Goal: Task Accomplishment & Management: Manage account settings

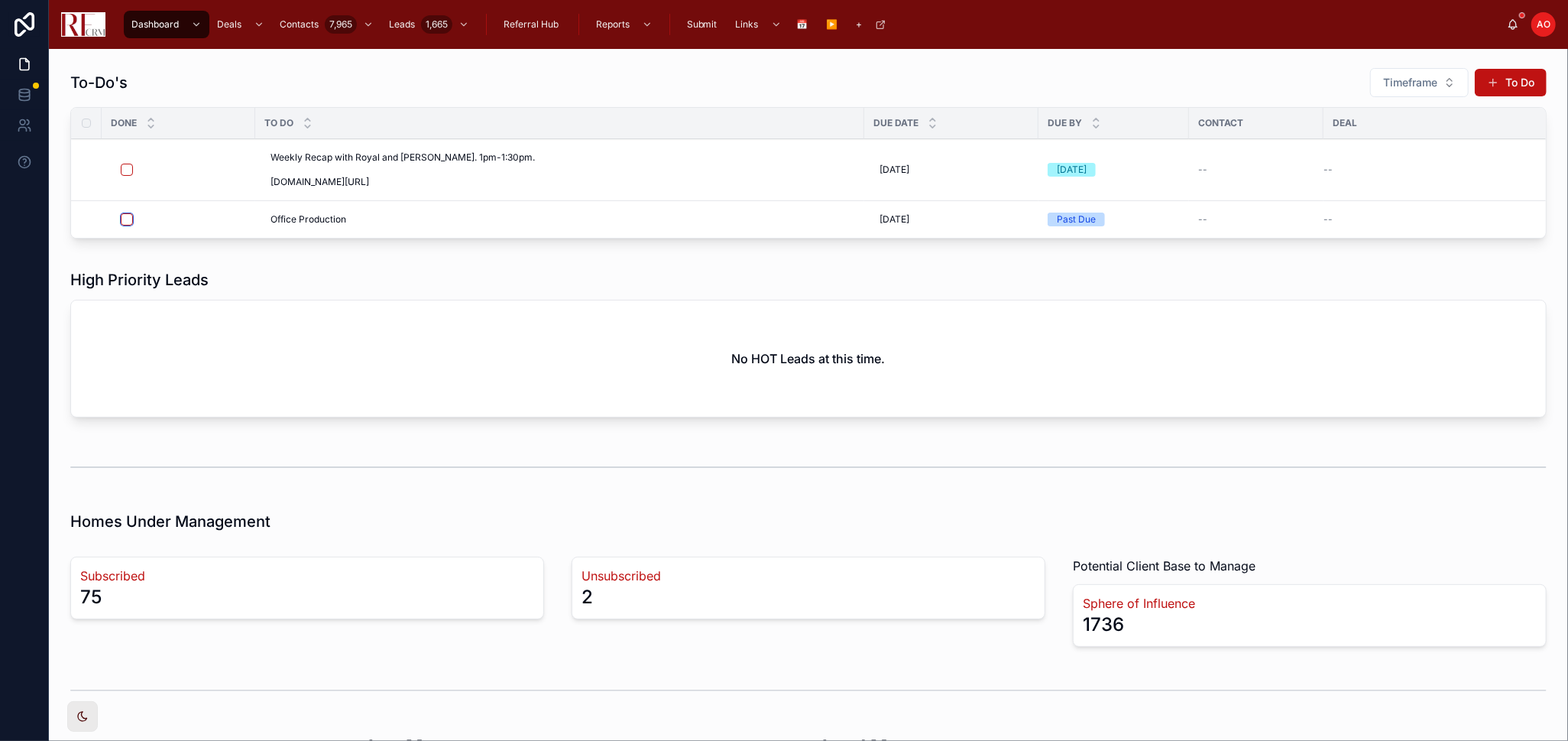
click at [126, 217] on button "button" at bounding box center [127, 220] width 13 height 13
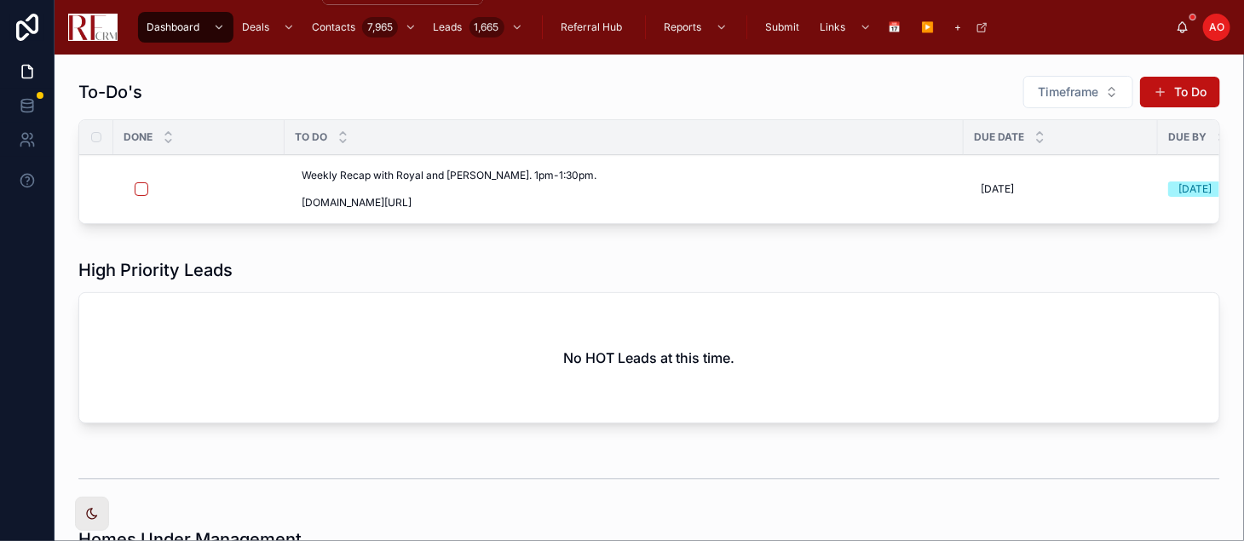
click at [290, 26] on icon "scrollable content" at bounding box center [289, 27] width 12 height 12
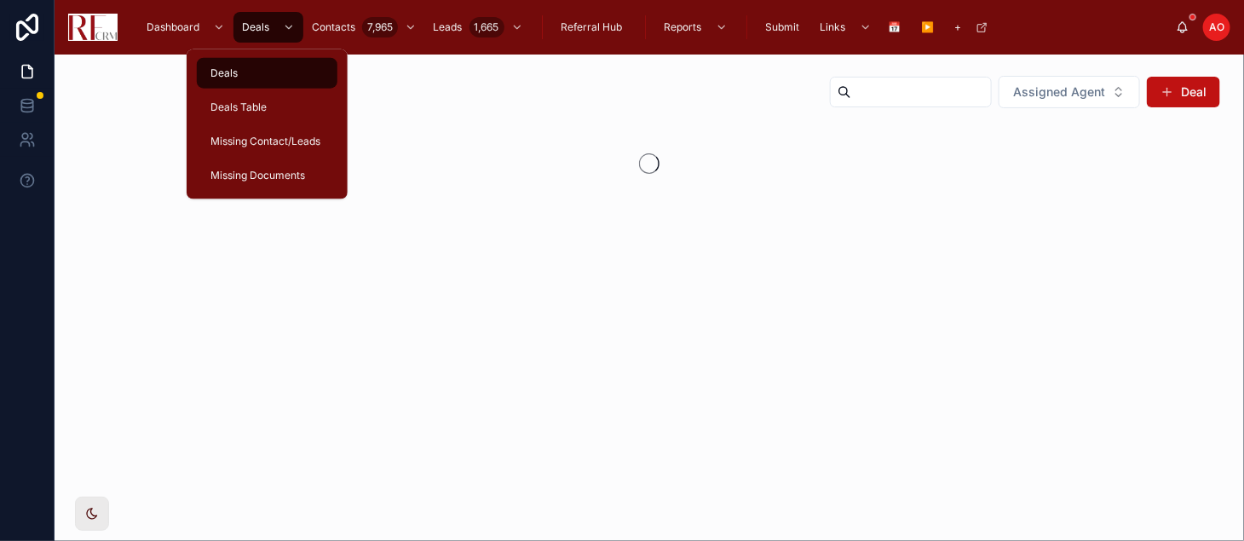
click at [258, 98] on div "Deals Table" at bounding box center [267, 107] width 120 height 27
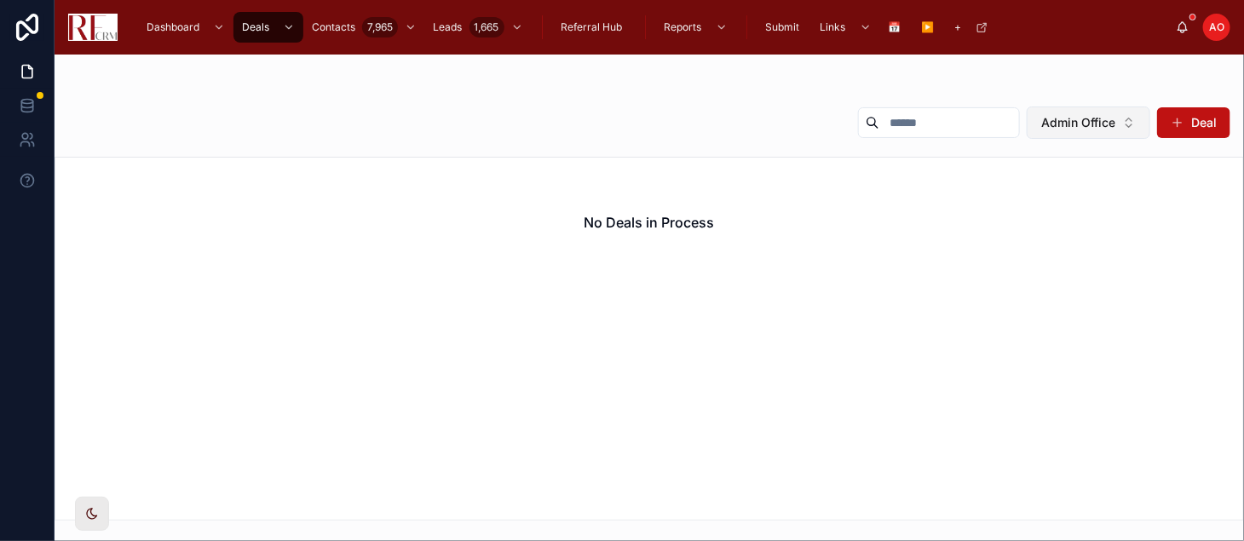
click at [1099, 121] on span "Admin Office" at bounding box center [1078, 122] width 74 height 17
click at [1023, 189] on div "None" at bounding box center [1089, 191] width 237 height 27
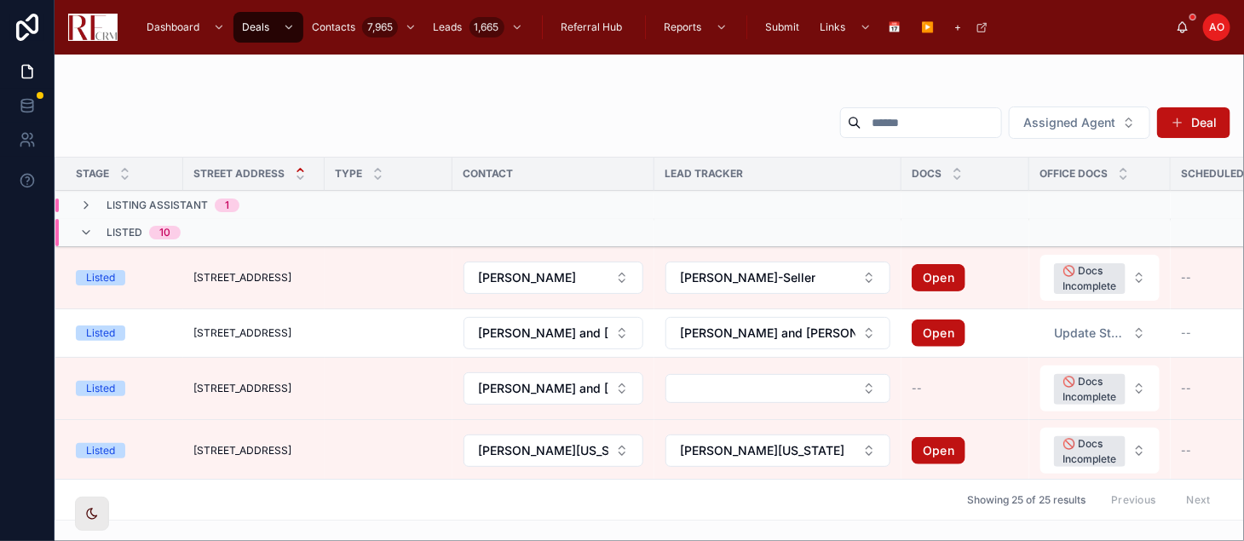
scroll to position [192, 0]
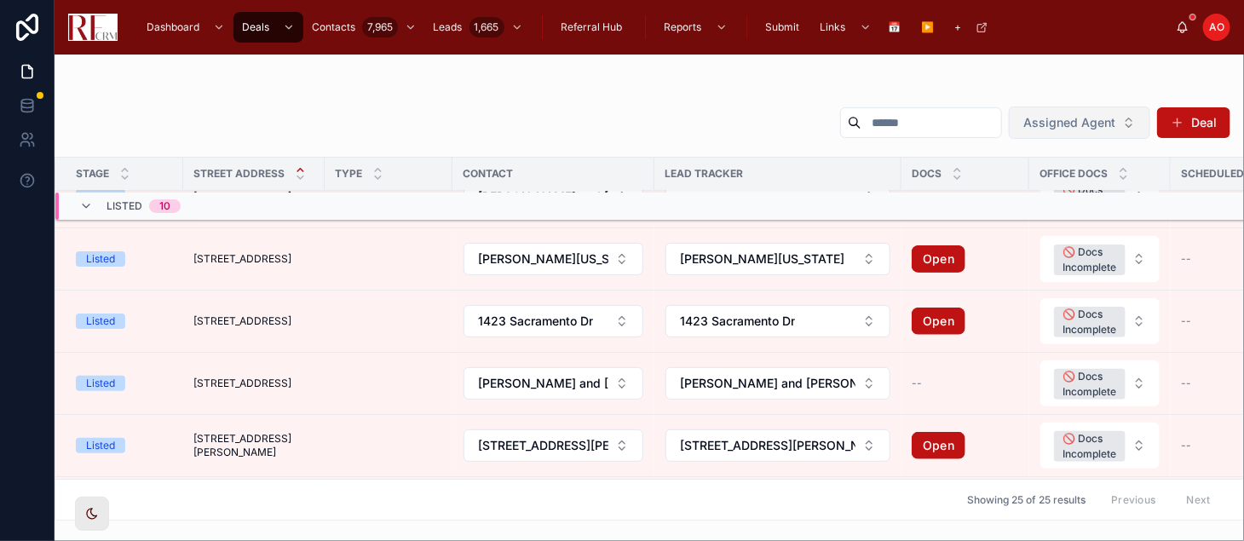
click at [1130, 126] on button "Assigned Agent" at bounding box center [1079, 123] width 141 height 32
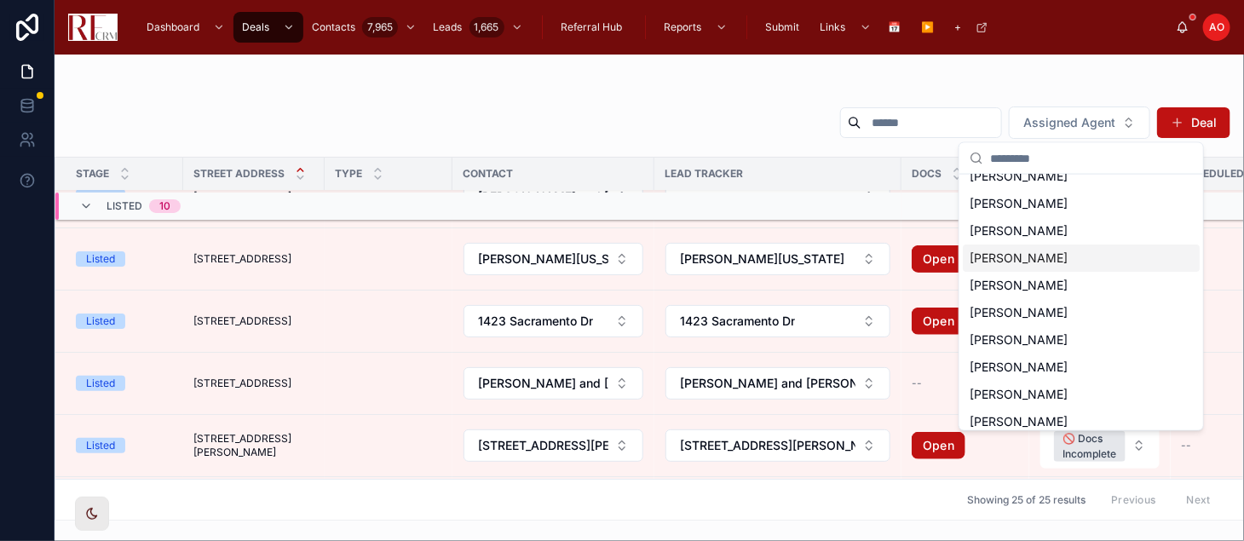
scroll to position [45, 0]
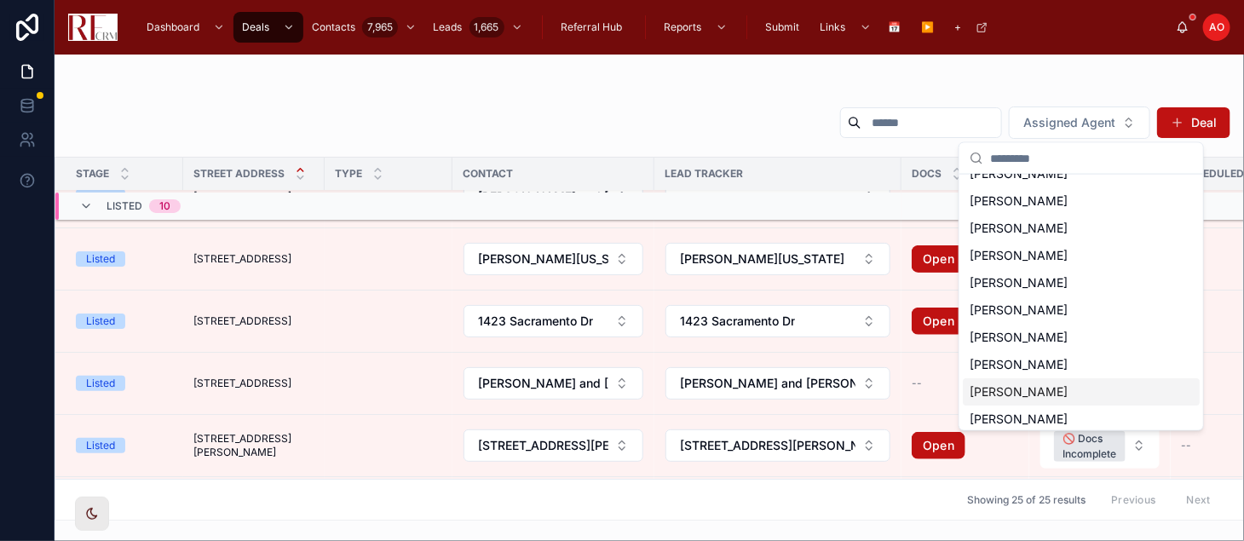
click at [1087, 386] on div "[PERSON_NAME]" at bounding box center [1081, 391] width 237 height 27
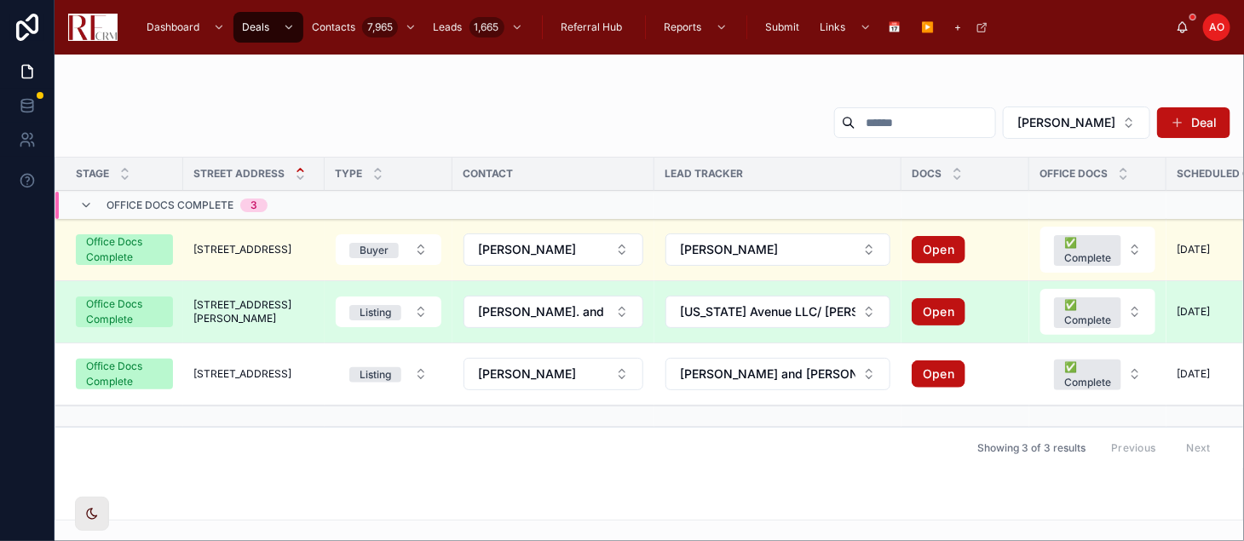
click at [251, 321] on td "[STREET_ADDRESS][PERSON_NAME] [STREET_ADDRESS][PERSON_NAME]" at bounding box center [253, 312] width 141 height 62
click at [245, 311] on span "[STREET_ADDRESS][PERSON_NAME]" at bounding box center [253, 311] width 121 height 27
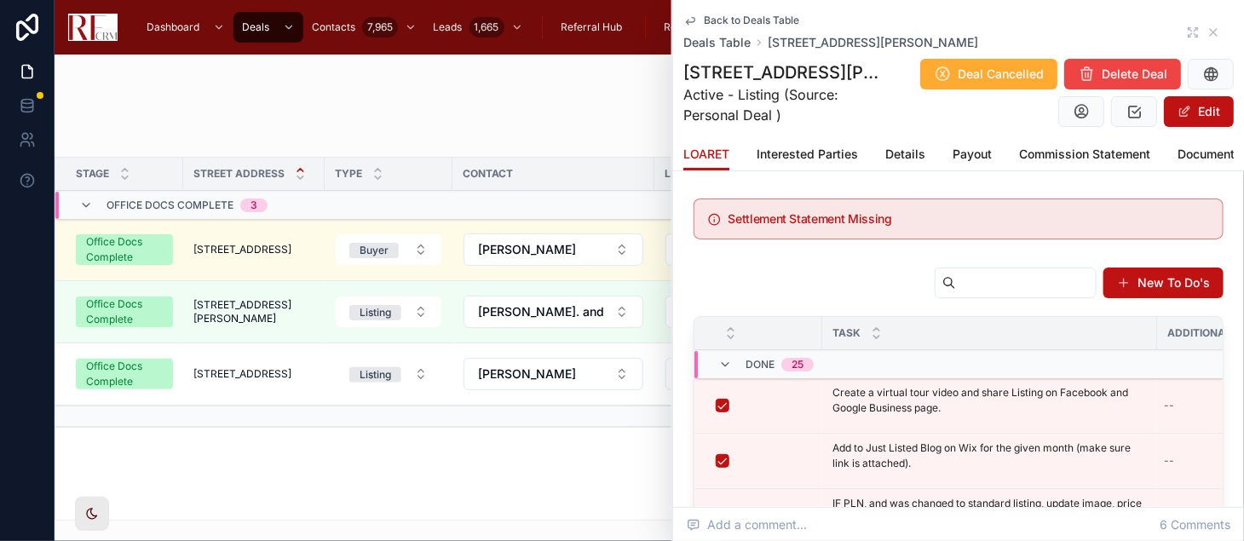
click at [1173, 39] on div "Back to Deals Table Deals Table [STREET_ADDRESS][PERSON_NAME]" at bounding box center [958, 32] width 551 height 37
click at [1186, 33] on icon at bounding box center [1193, 33] width 14 height 14
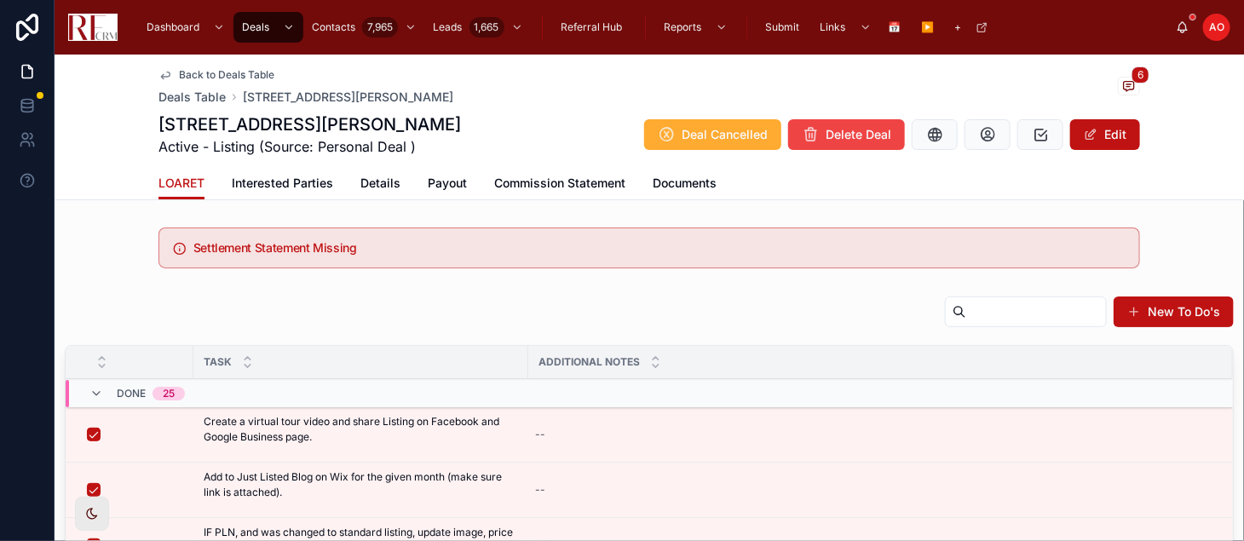
click at [365, 179] on span "Details" at bounding box center [380, 183] width 40 height 17
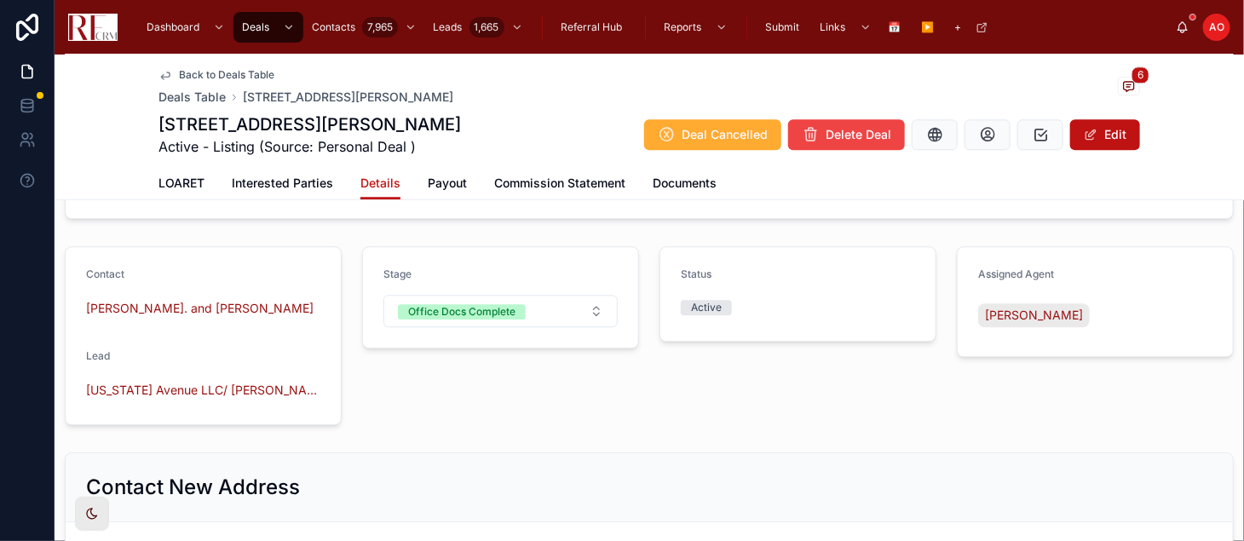
scroll to position [1733, 0]
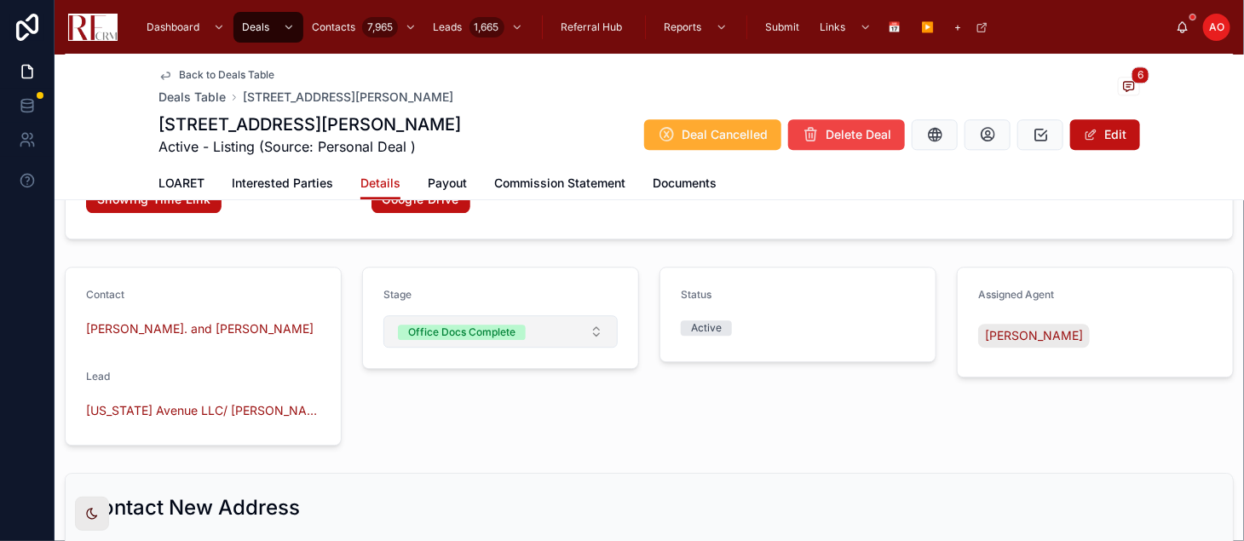
click at [562, 348] on button "Office Docs Complete" at bounding box center [500, 331] width 234 height 32
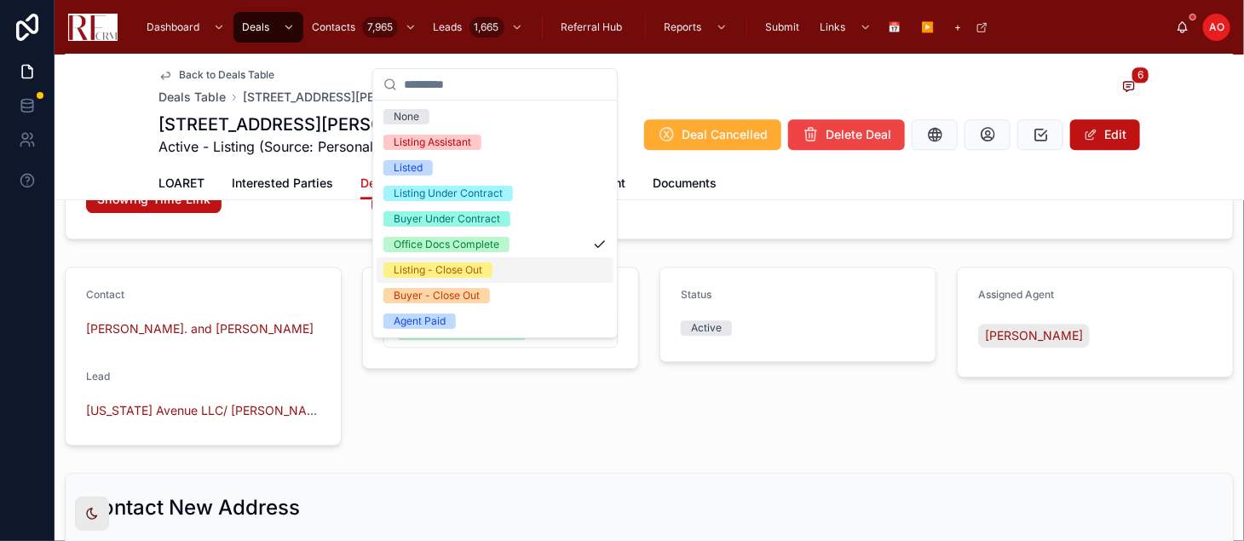
click at [516, 273] on div "Listing - Close Out" at bounding box center [495, 270] width 237 height 26
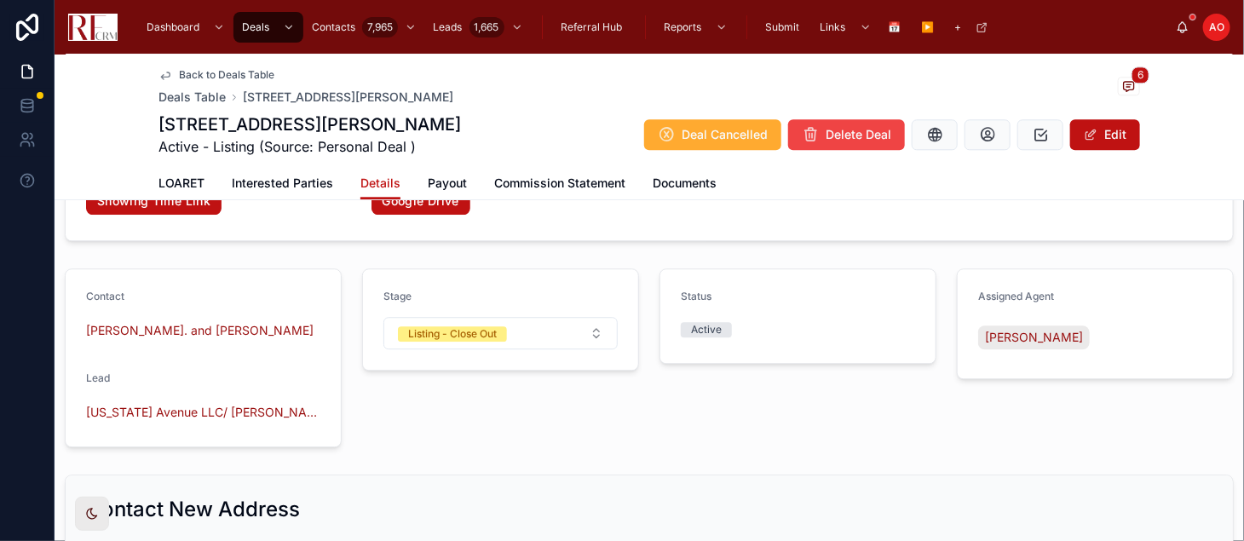
click at [664, 180] on span "Documents" at bounding box center [685, 183] width 64 height 17
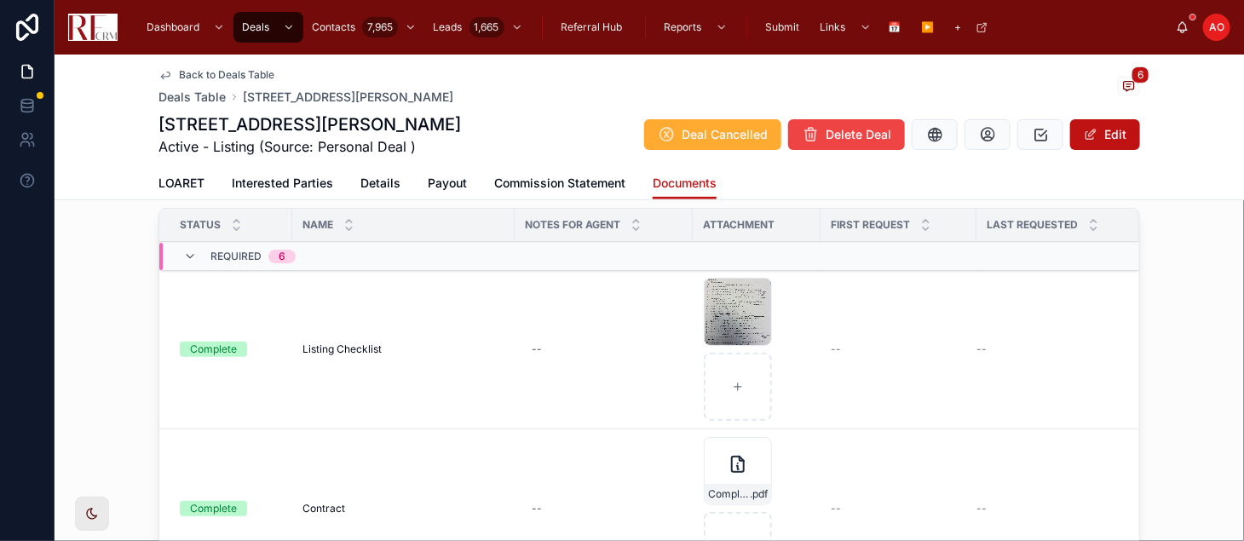
scroll to position [263, 0]
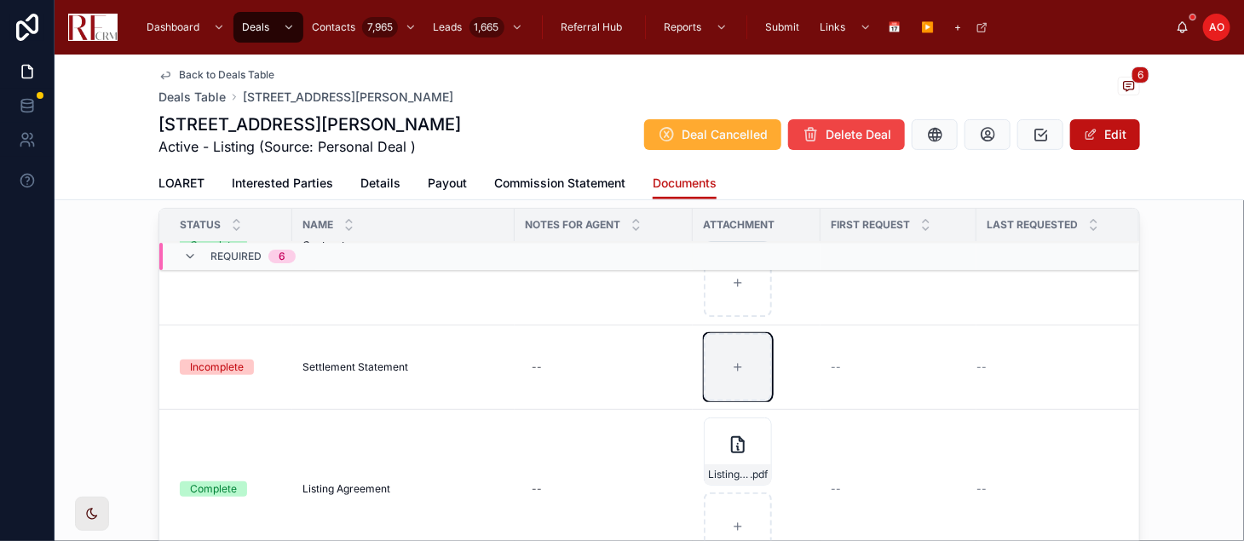
click at [724, 383] on div at bounding box center [738, 367] width 68 height 68
type input "**********"
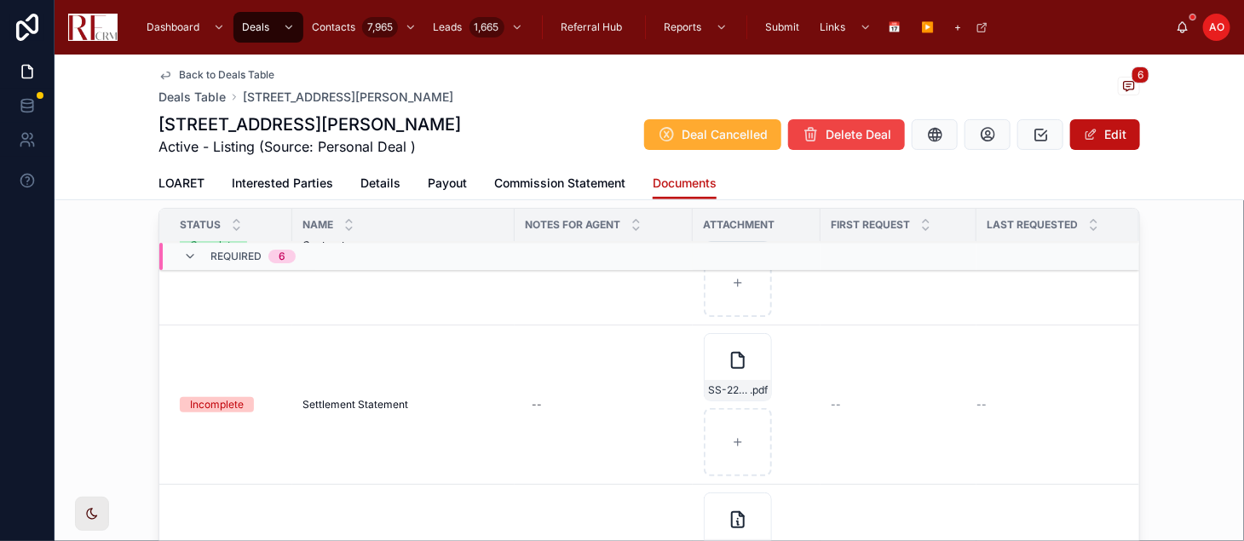
click at [0, 0] on icon at bounding box center [0, 0] width 0 height 0
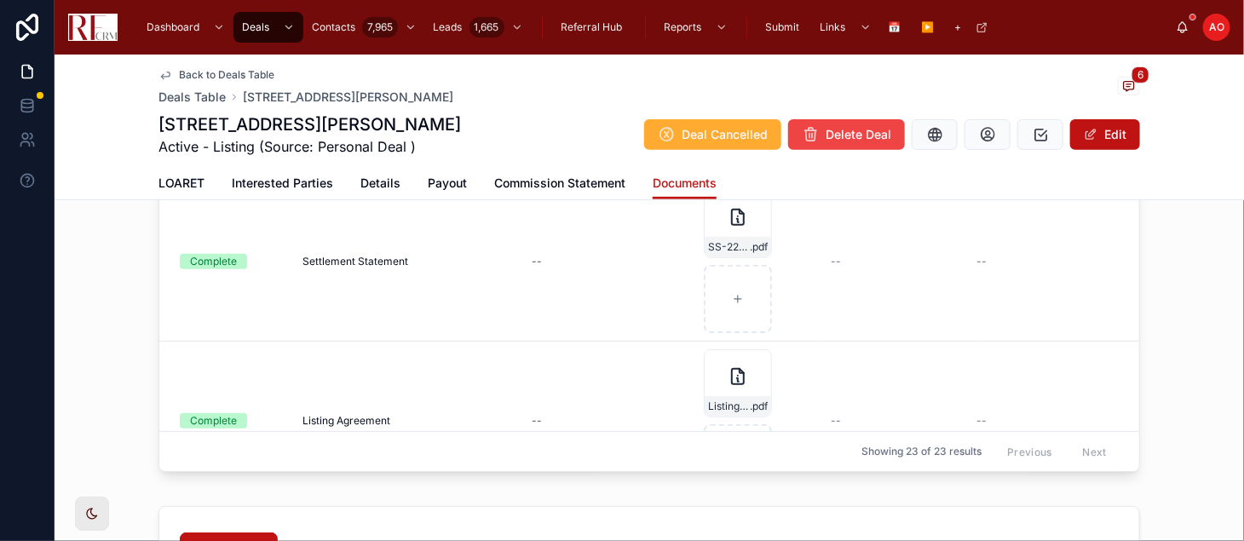
click at [171, 185] on span "LOARET" at bounding box center [182, 183] width 46 height 17
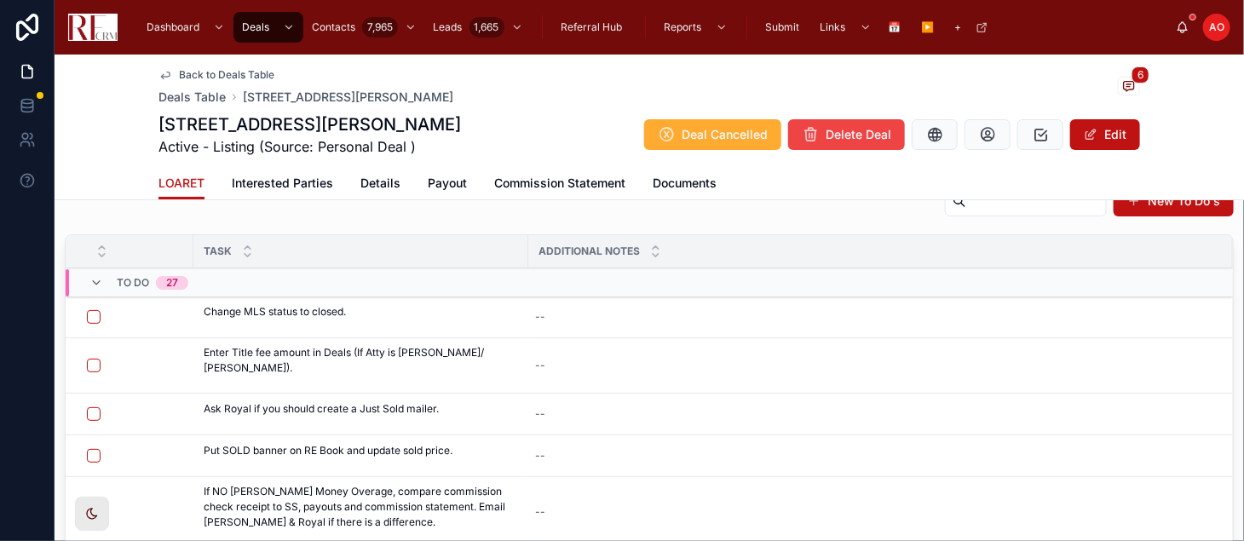
scroll to position [37, 0]
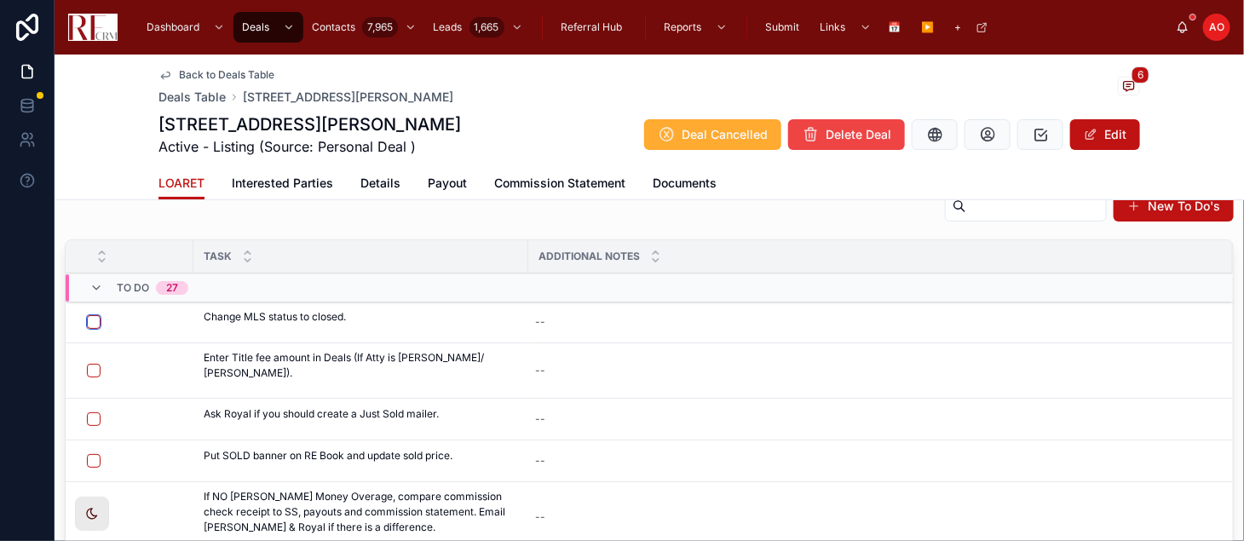
click at [92, 321] on button "button" at bounding box center [94, 322] width 14 height 14
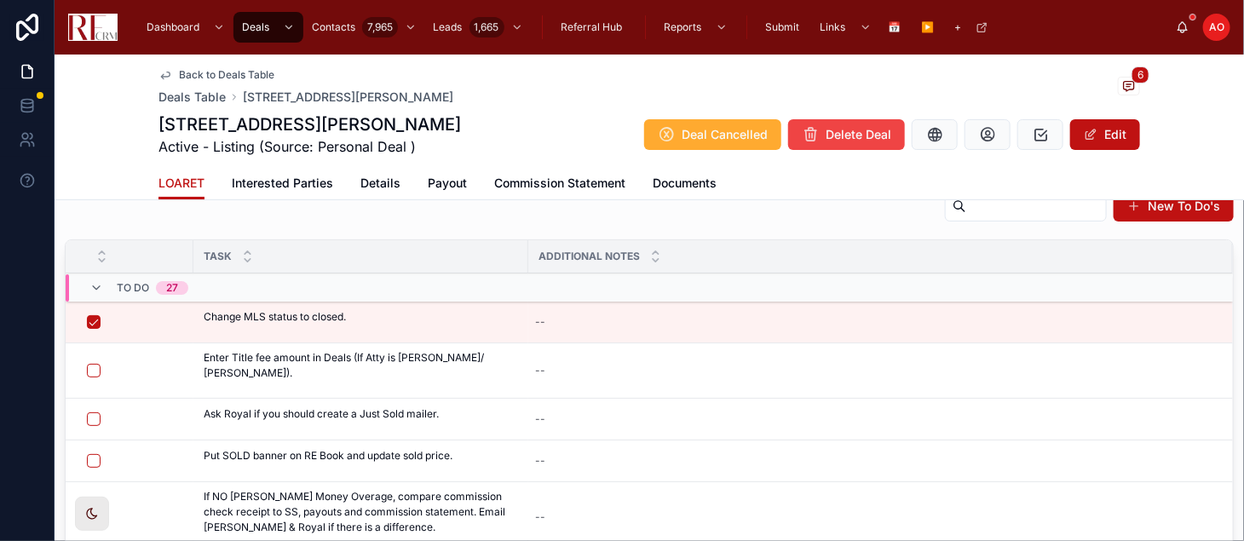
click at [378, 185] on span "Details" at bounding box center [380, 183] width 40 height 17
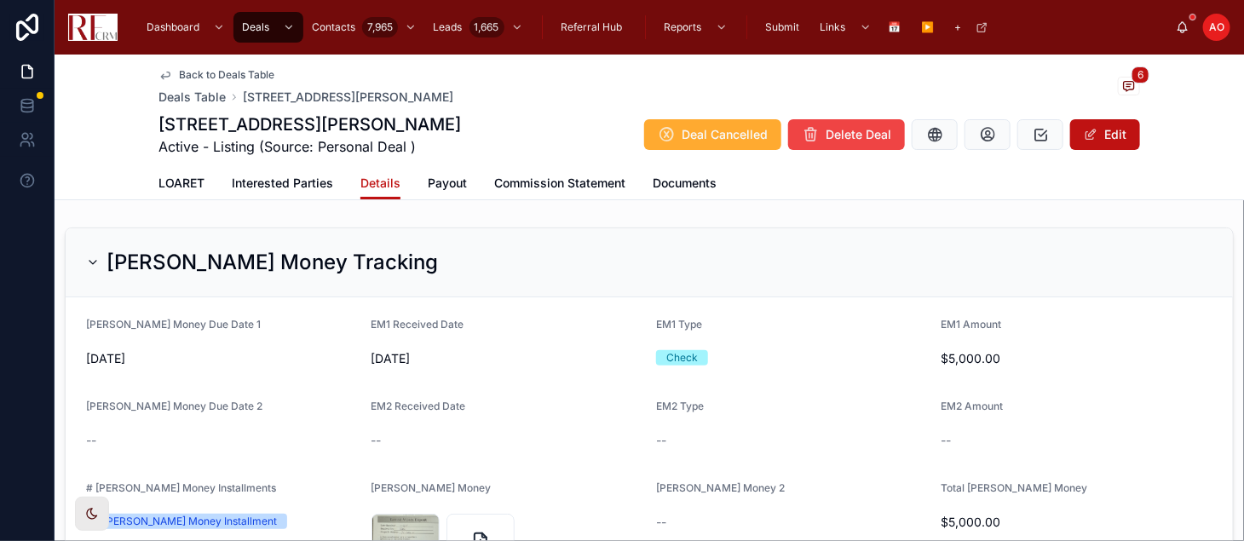
click at [181, 177] on span "LOARET" at bounding box center [182, 183] width 46 height 17
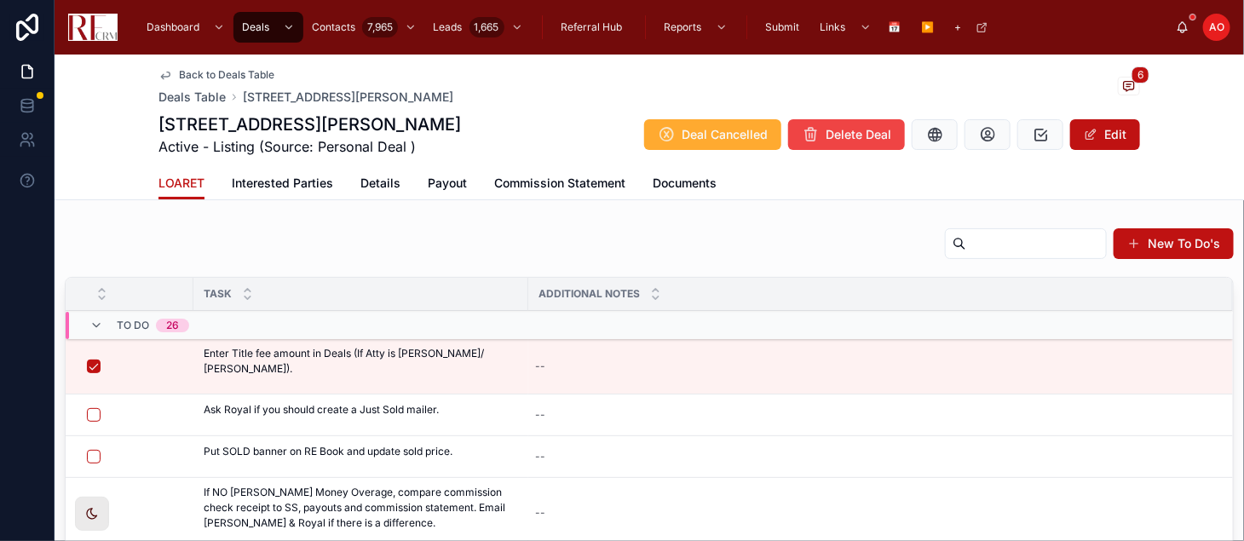
click at [0, 0] on icon at bounding box center [0, 0] width 0 height 0
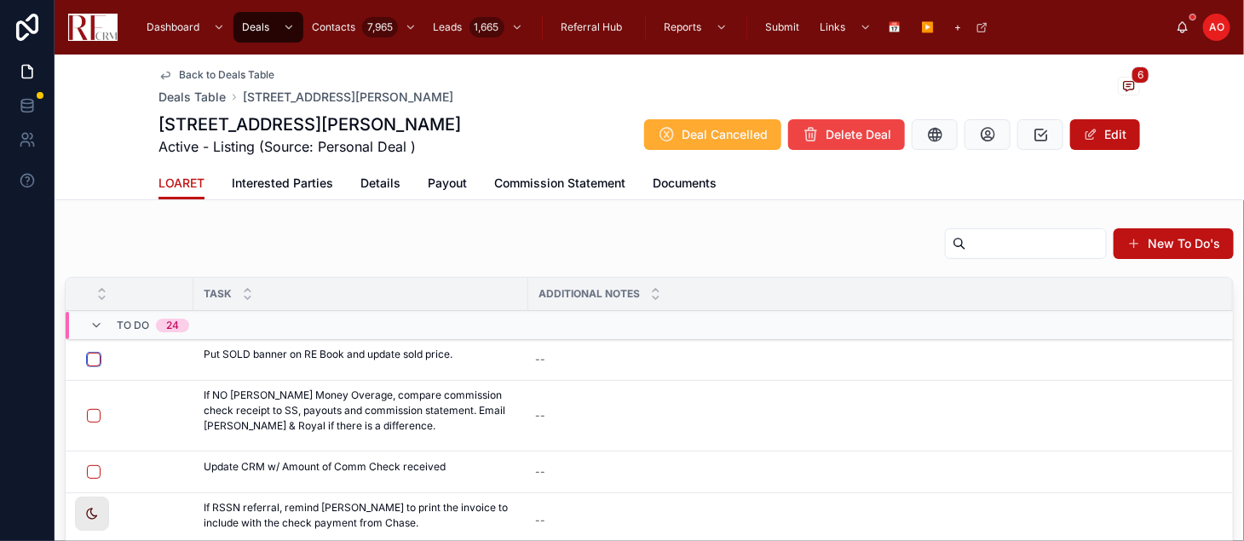
click at [91, 356] on button "button" at bounding box center [94, 360] width 14 height 14
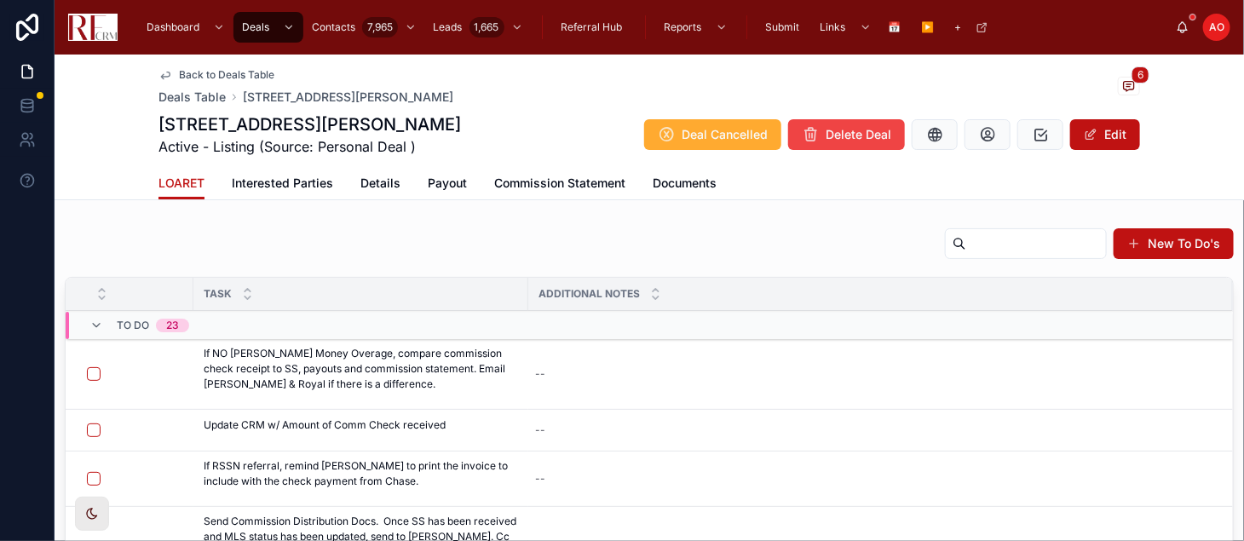
click at [360, 183] on span "Details" at bounding box center [380, 183] width 40 height 17
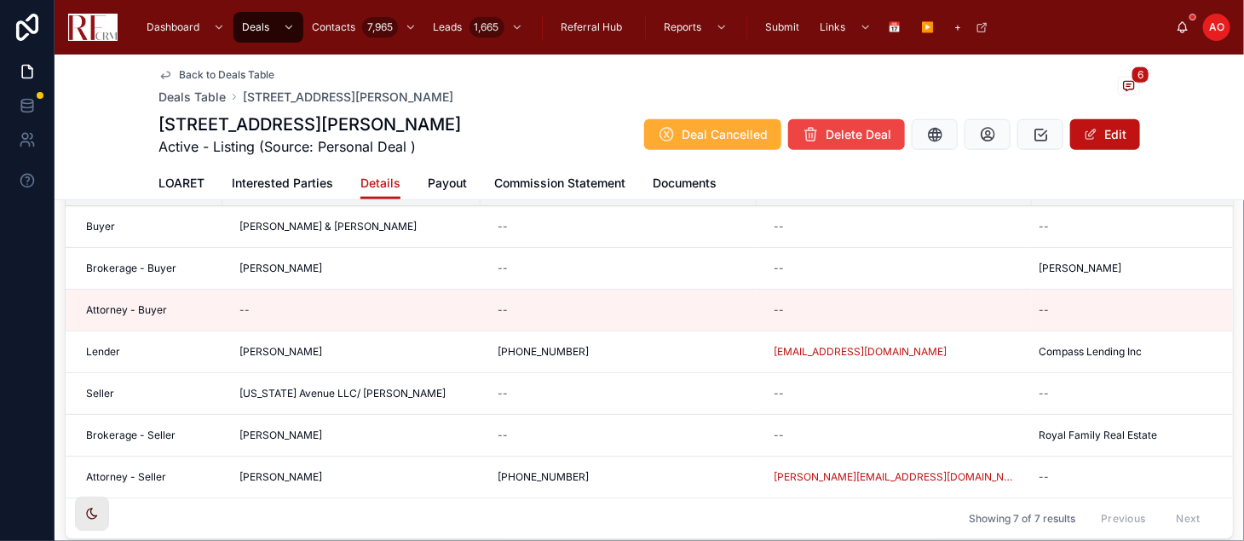
scroll to position [694, 0]
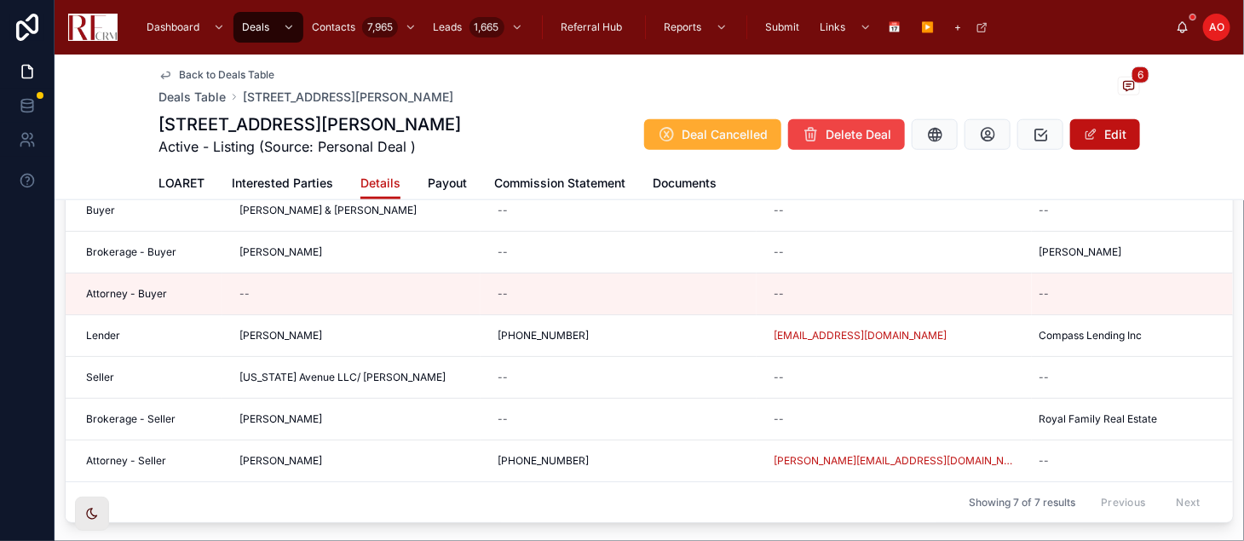
click at [168, 176] on span "LOARET" at bounding box center [182, 183] width 46 height 17
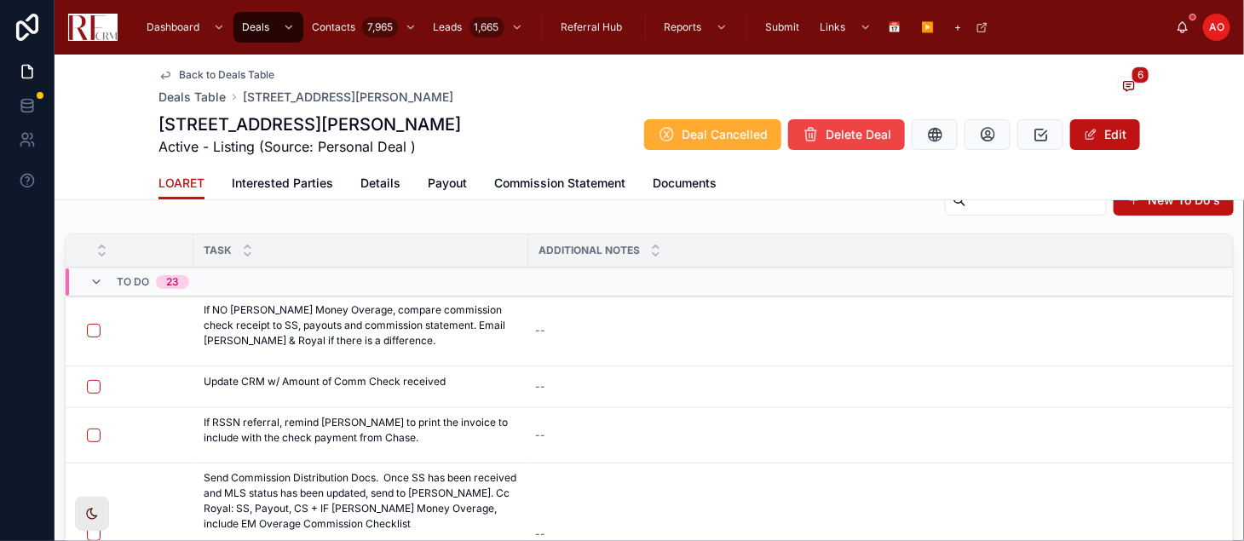
scroll to position [42, 0]
click at [89, 335] on button "button" at bounding box center [94, 333] width 14 height 14
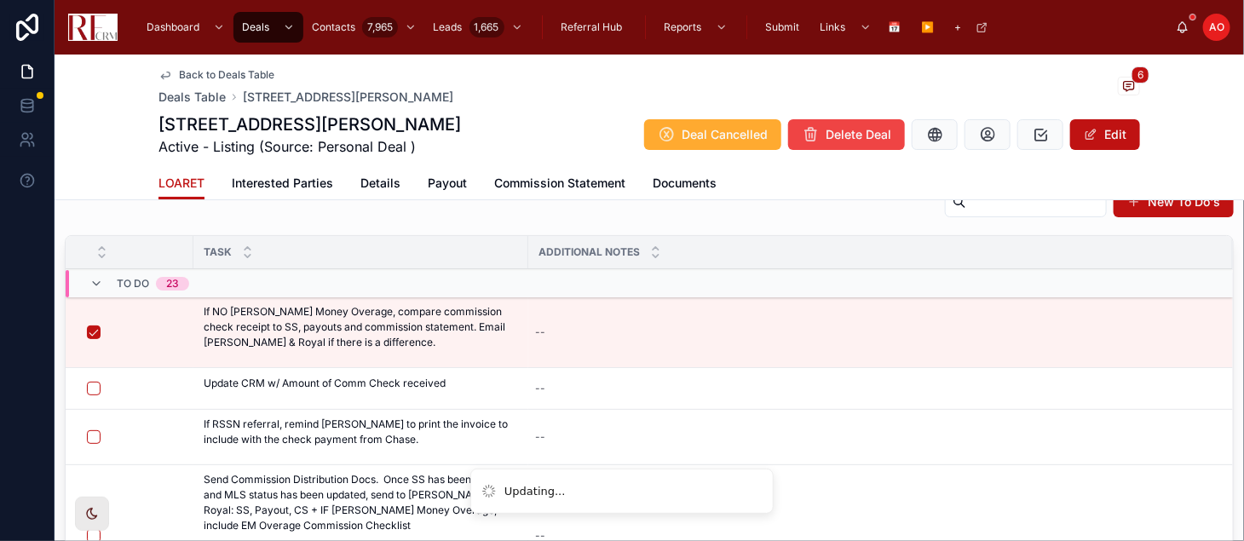
click at [364, 179] on span "Details" at bounding box center [380, 183] width 40 height 17
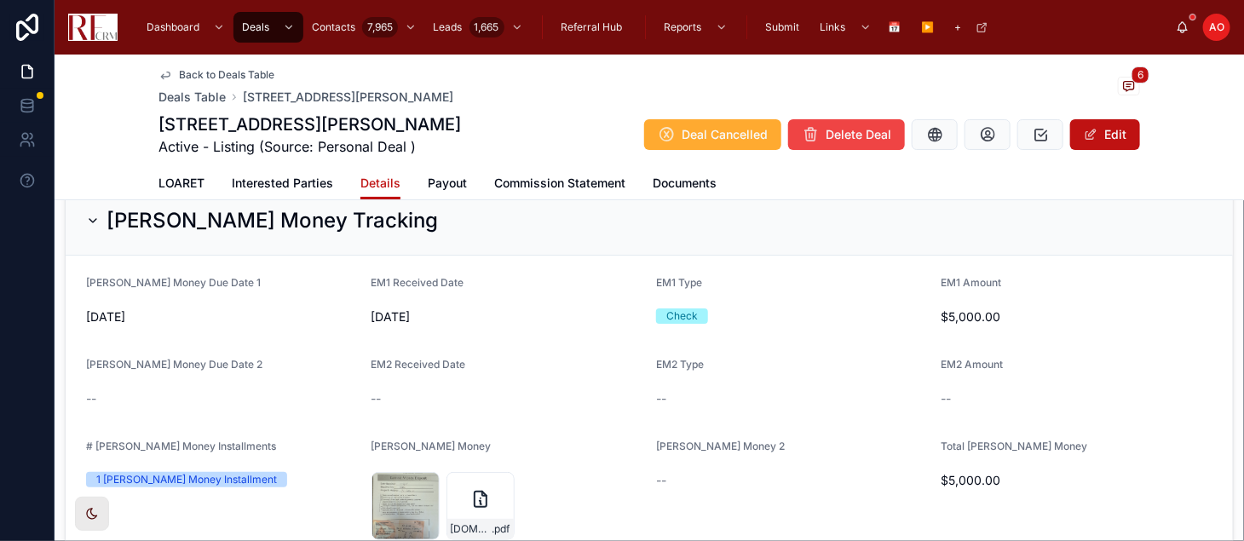
click at [416, 179] on div "LOARET Interested Parties Details Payout Commission Statement Documents" at bounding box center [650, 183] width 982 height 32
click at [428, 179] on span "Payout" at bounding box center [447, 183] width 39 height 17
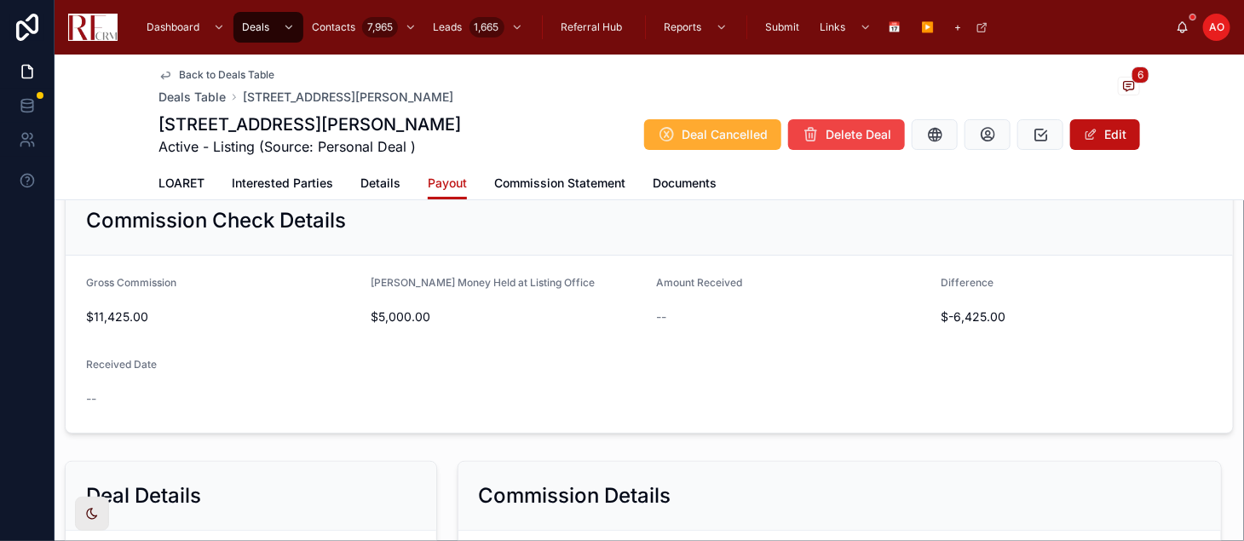
scroll to position [70, 0]
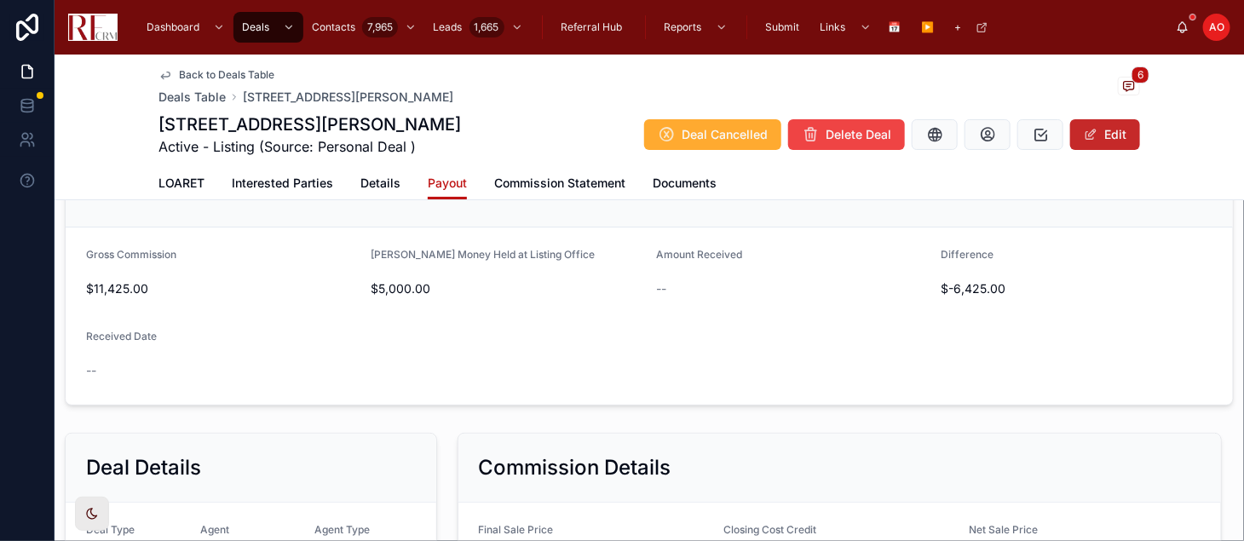
click at [1087, 123] on button "Edit" at bounding box center [1105, 134] width 70 height 31
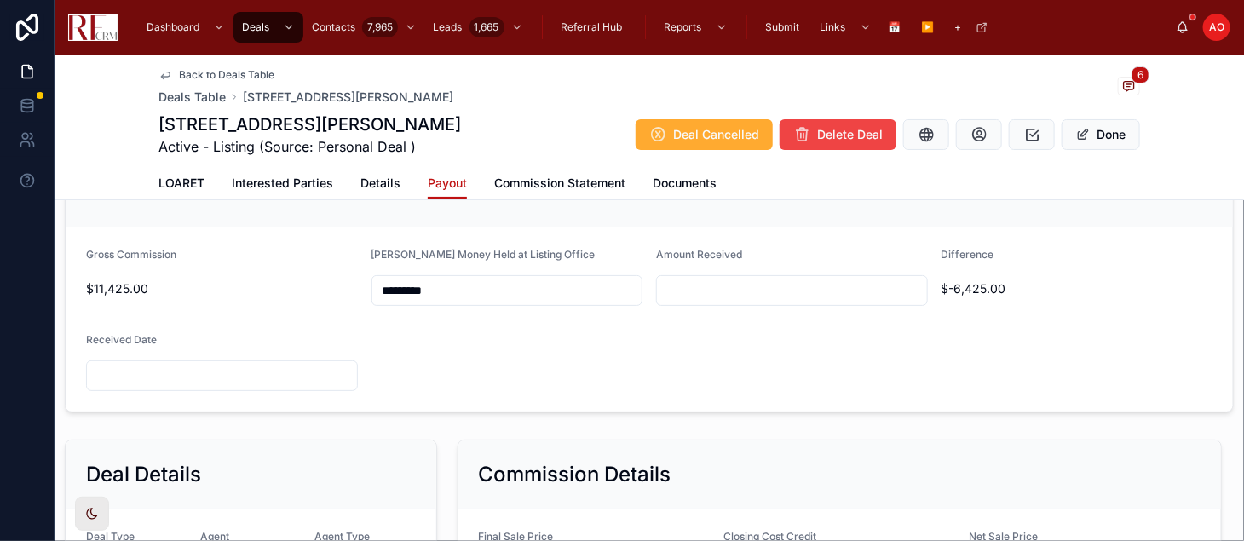
click at [657, 292] on input "text" at bounding box center [792, 291] width 270 height 24
type input "*********"
click at [659, 350] on form "Gross Commission $11,425.00 [PERSON_NAME] Money Held at Listing Office ********…" at bounding box center [650, 320] width 1168 height 184
click at [215, 365] on input "text" at bounding box center [222, 376] width 270 height 24
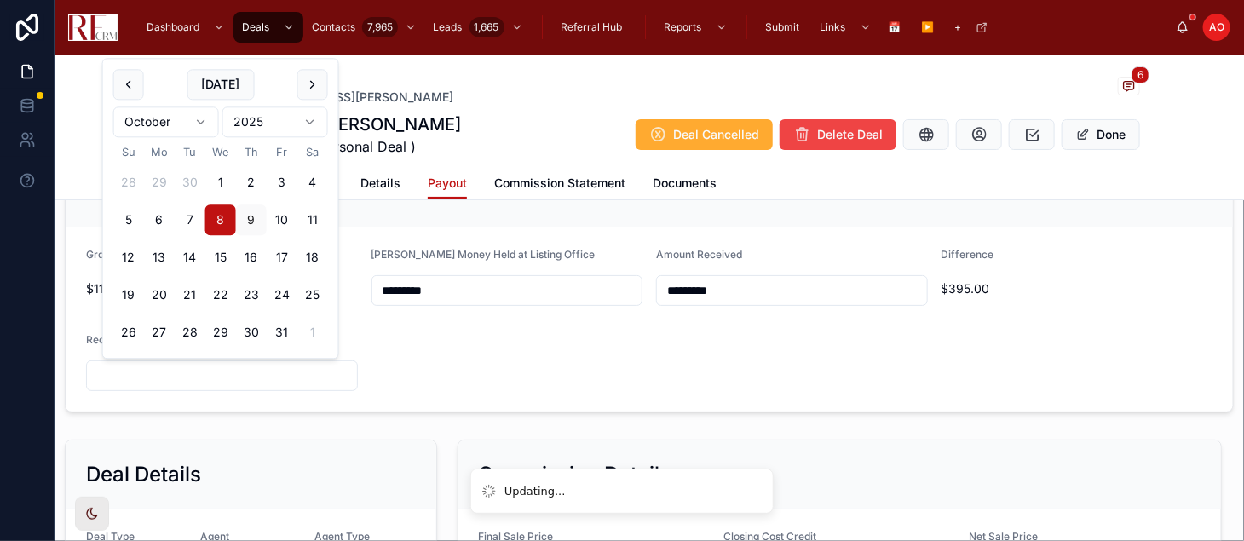
type input "*********"
click at [499, 354] on form "Gross Commission $11,425.00 [PERSON_NAME] Money Held at Listing Office ********…" at bounding box center [650, 320] width 1168 height 184
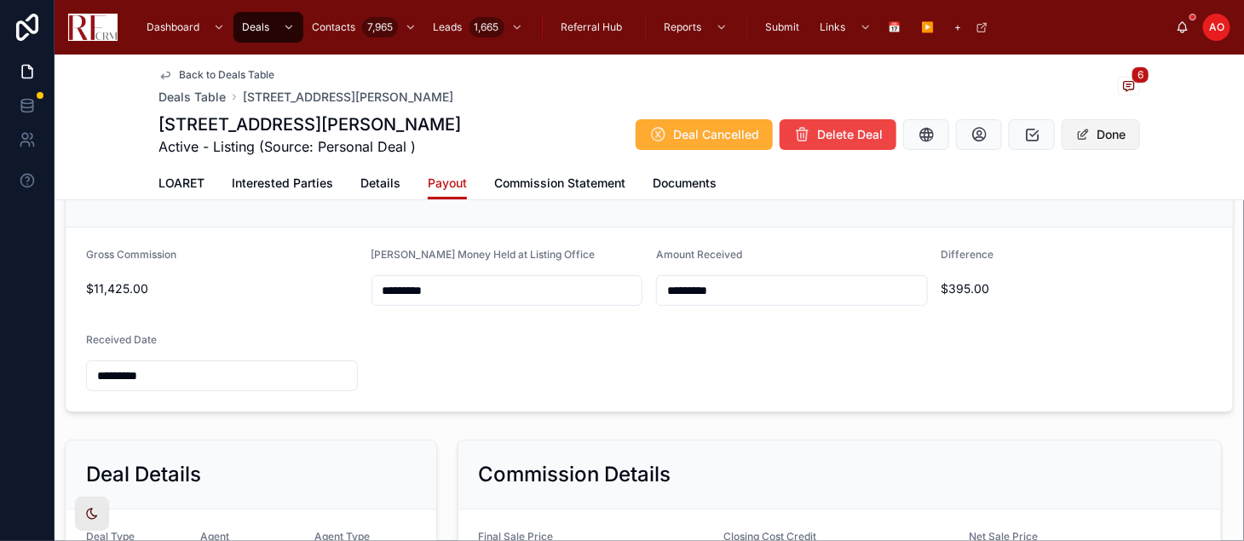
click at [1095, 143] on button "Done" at bounding box center [1101, 134] width 78 height 31
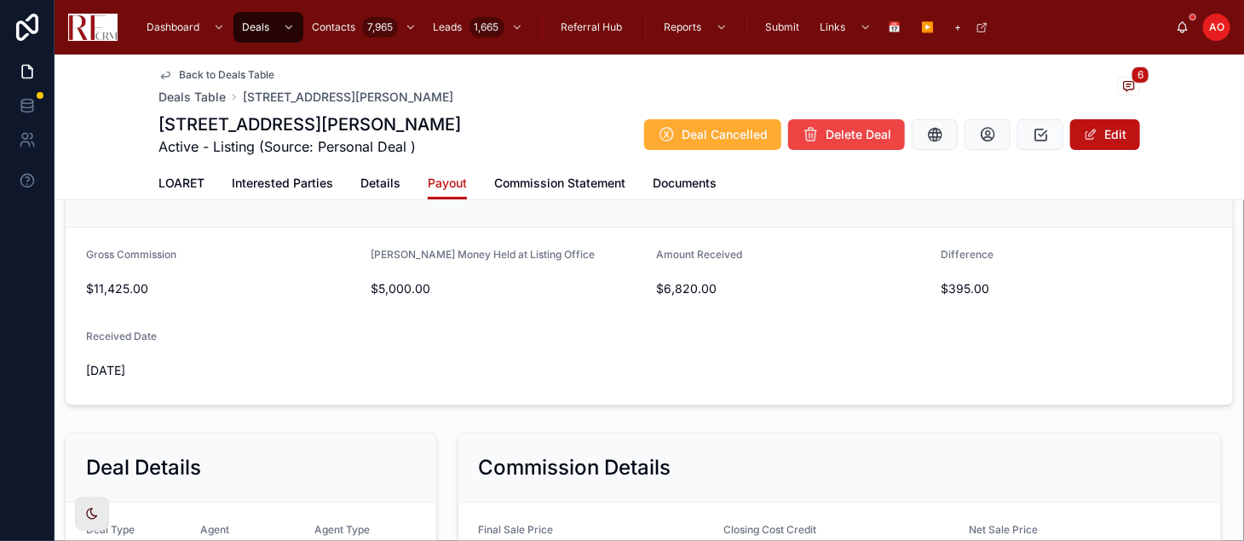
click at [182, 178] on span "LOARET" at bounding box center [182, 183] width 46 height 17
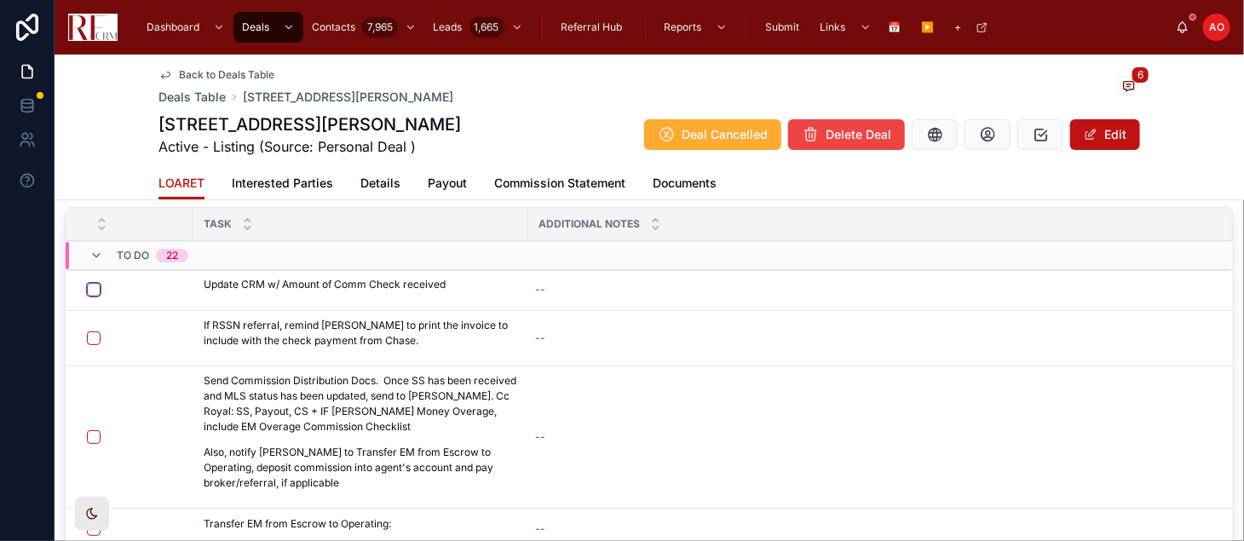
click at [90, 287] on button "button" at bounding box center [94, 290] width 14 height 14
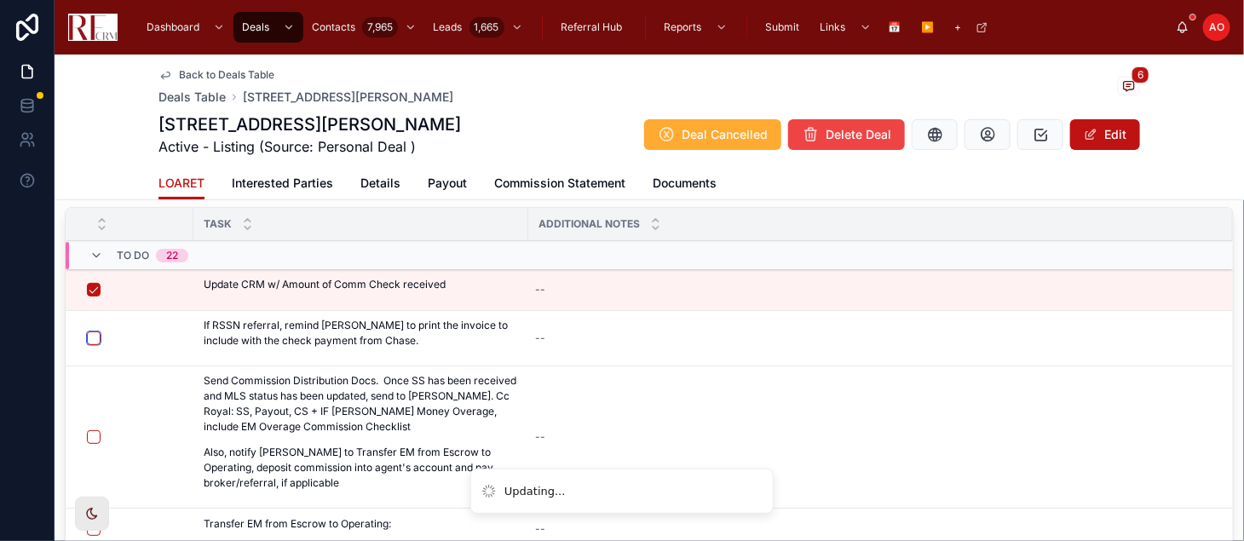
click at [90, 337] on button "button" at bounding box center [94, 339] width 14 height 14
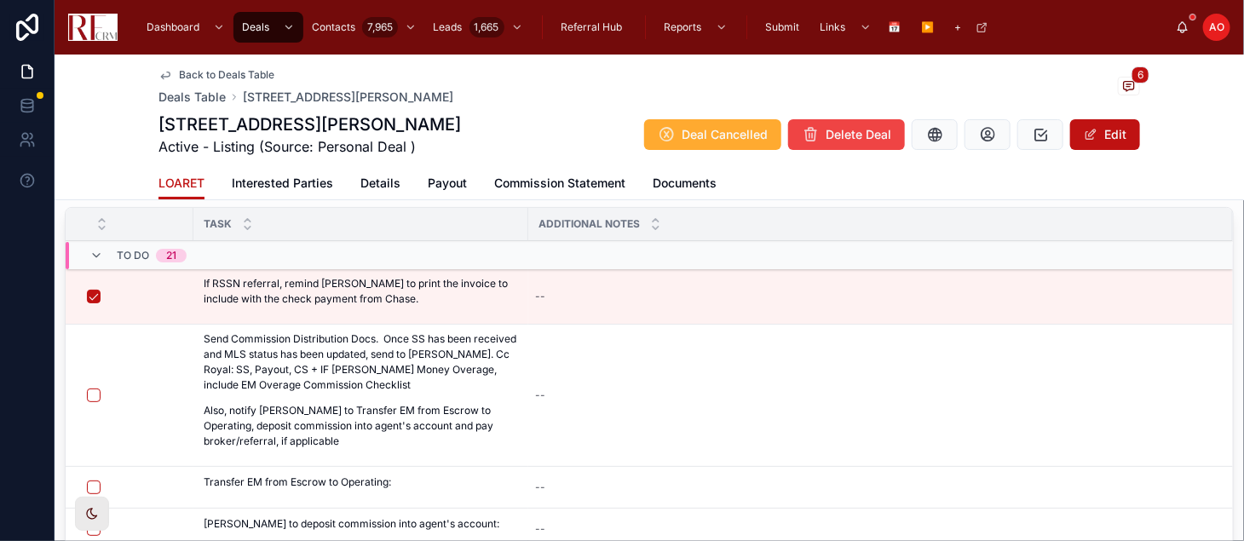
click at [0, 0] on span "Notify [PERSON_NAME]" at bounding box center [0, 0] width 0 height 0
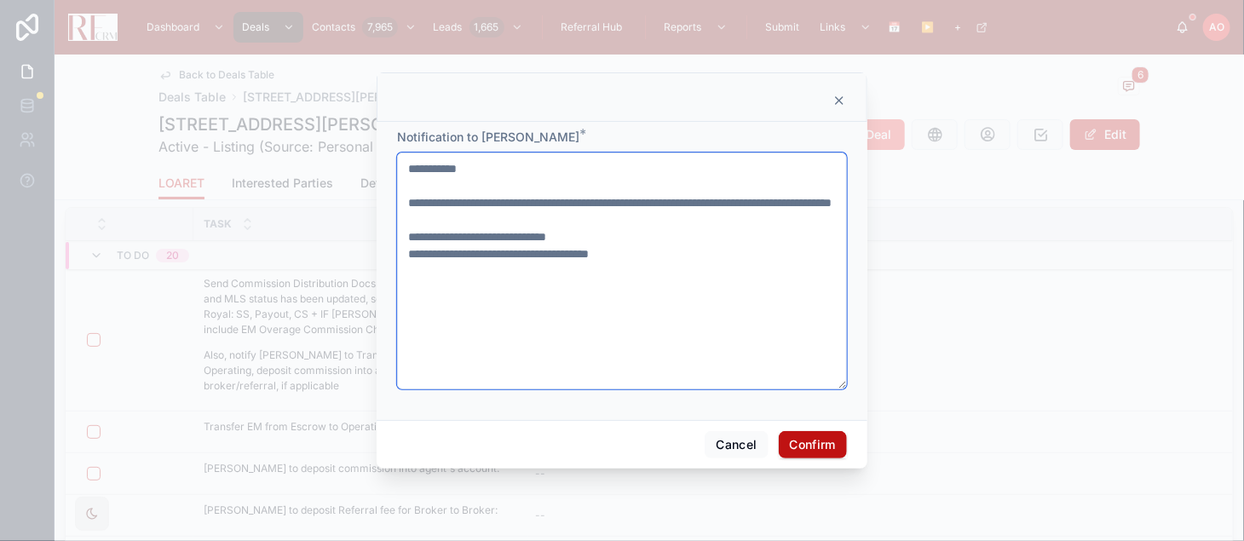
click at [579, 248] on textarea "**********" at bounding box center [622, 271] width 450 height 237
click at [605, 252] on textarea "**********" at bounding box center [622, 271] width 450 height 237
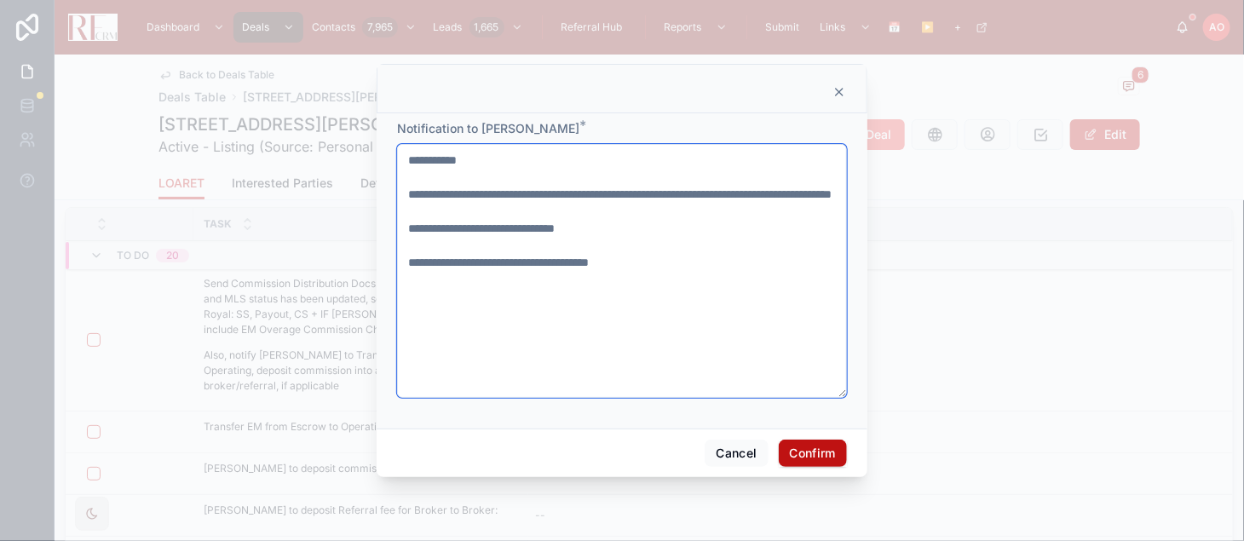
click at [536, 274] on textarea "**********" at bounding box center [622, 271] width 450 height 254
click at [568, 281] on textarea "**********" at bounding box center [622, 271] width 450 height 254
type textarea "**********"
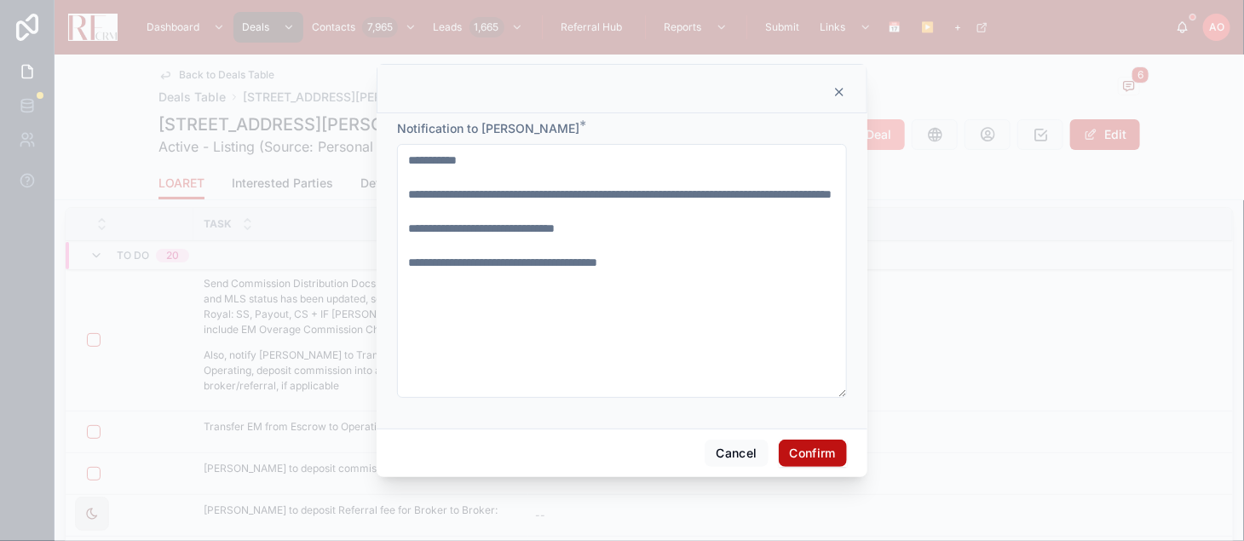
click at [802, 460] on button "Confirm" at bounding box center [813, 453] width 68 height 27
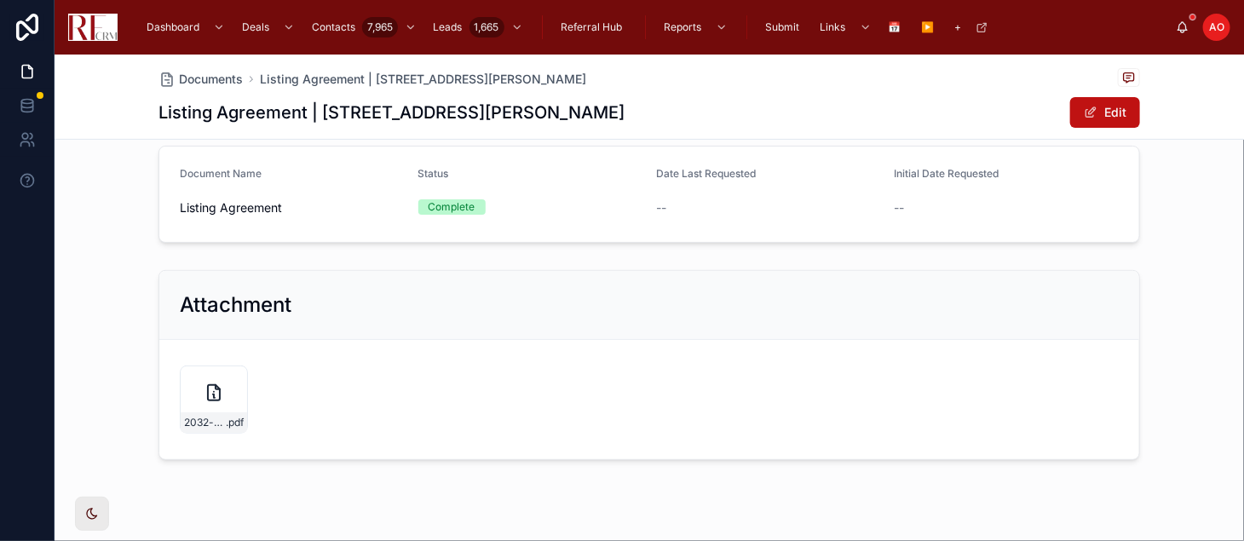
scroll to position [149, 0]
click at [192, 405] on div "2032-wainwrigth-(Lisitng-document) .pdf" at bounding box center [214, 398] width 68 height 68
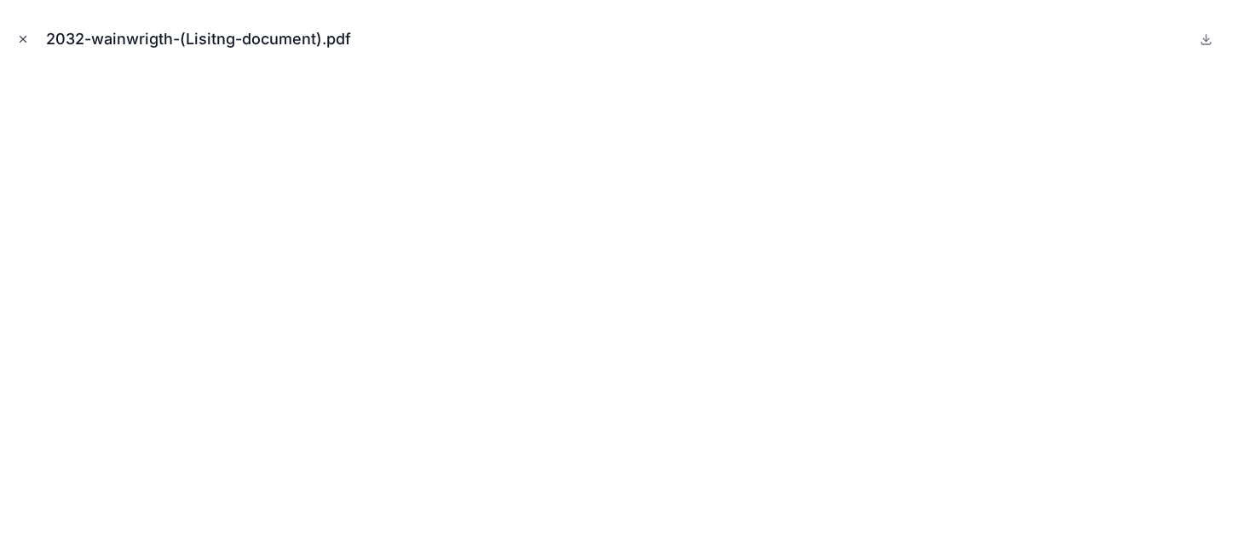
click at [26, 46] on button "Close modal" at bounding box center [23, 39] width 19 height 19
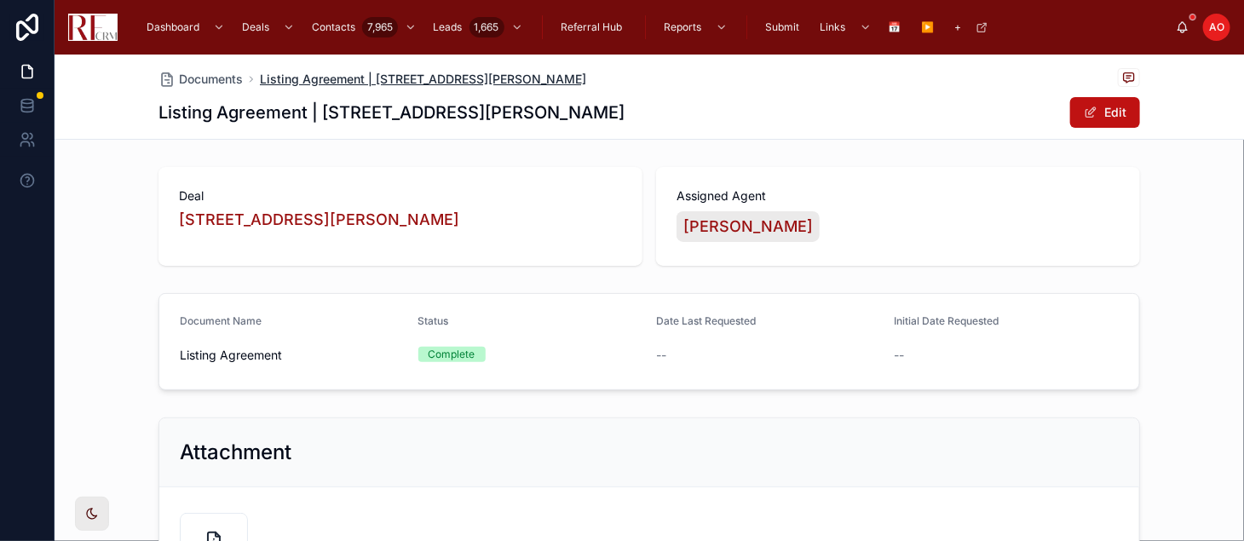
click at [380, 82] on span "Listing Agreement | 2032 Wainright Court, Palatine" at bounding box center [423, 79] width 326 height 17
click at [222, 78] on span "Documents" at bounding box center [211, 79] width 64 height 17
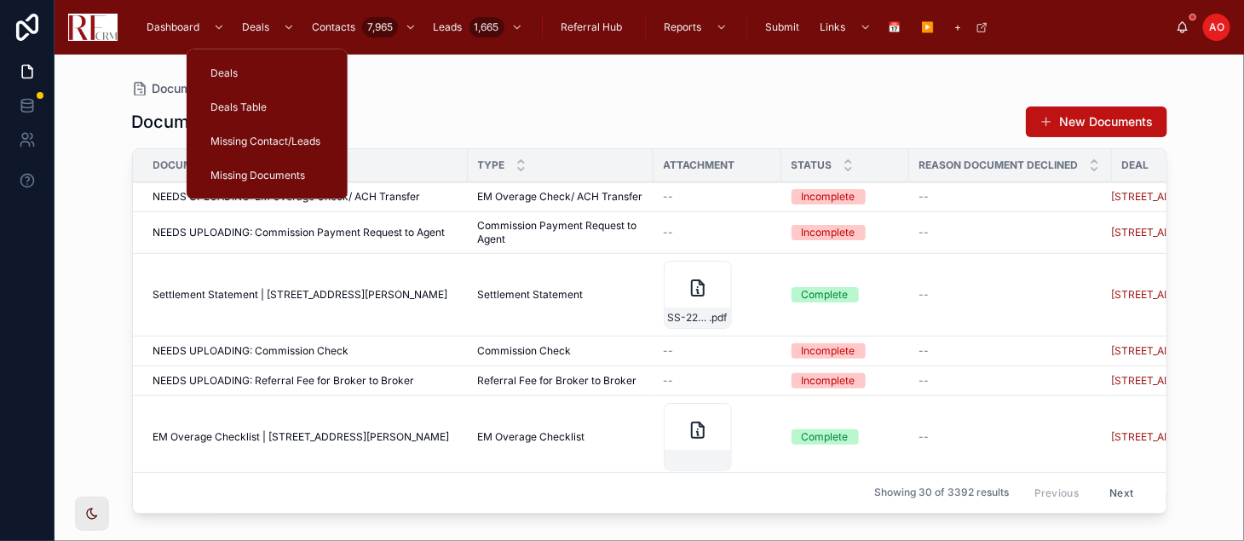
click at [274, 118] on div "Deals Table" at bounding box center [267, 107] width 120 height 27
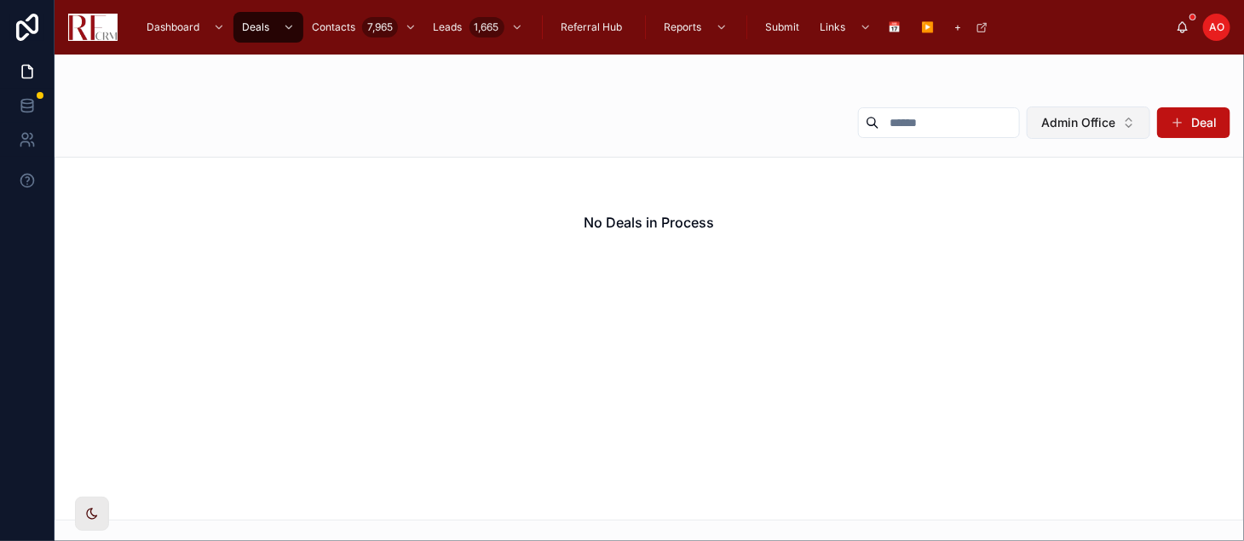
click at [1127, 124] on button "Admin Office" at bounding box center [1089, 123] width 124 height 32
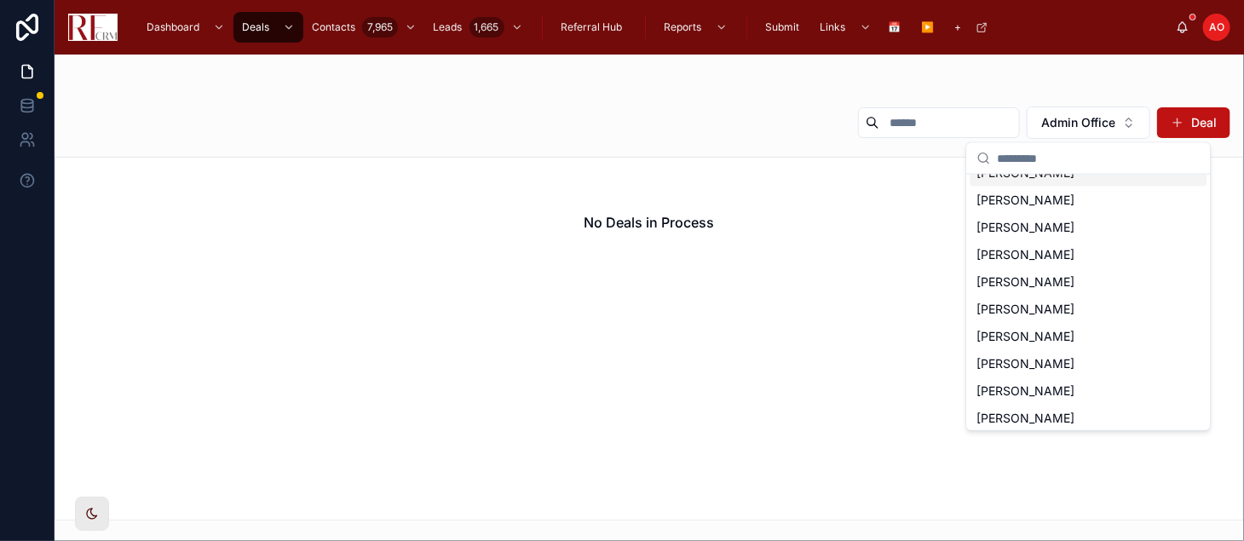
scroll to position [94, 0]
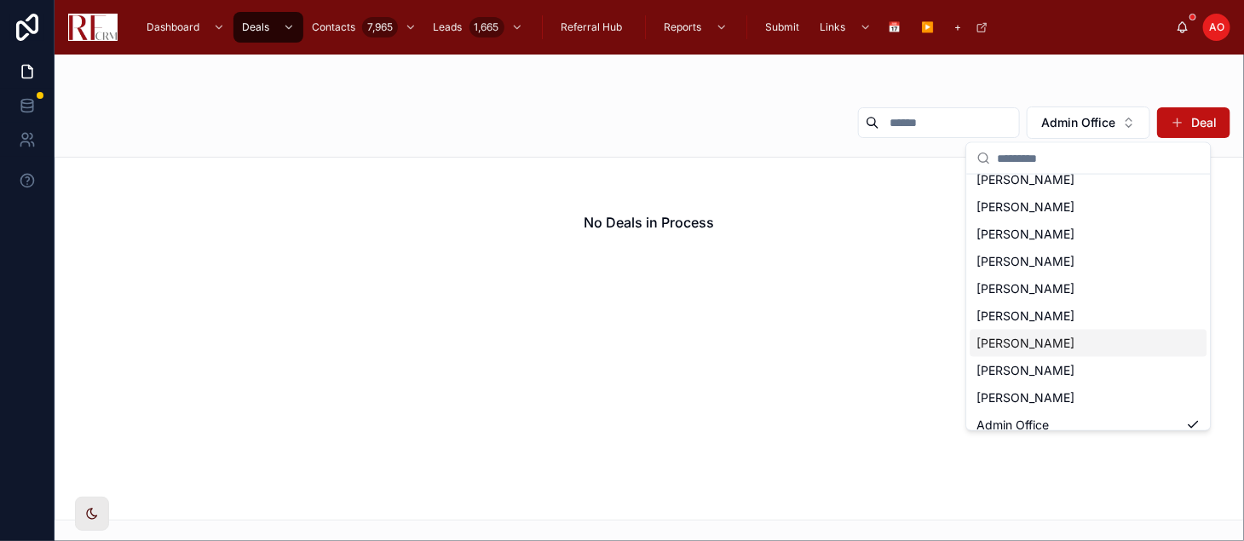
click at [1081, 349] on div "[PERSON_NAME]" at bounding box center [1089, 343] width 237 height 27
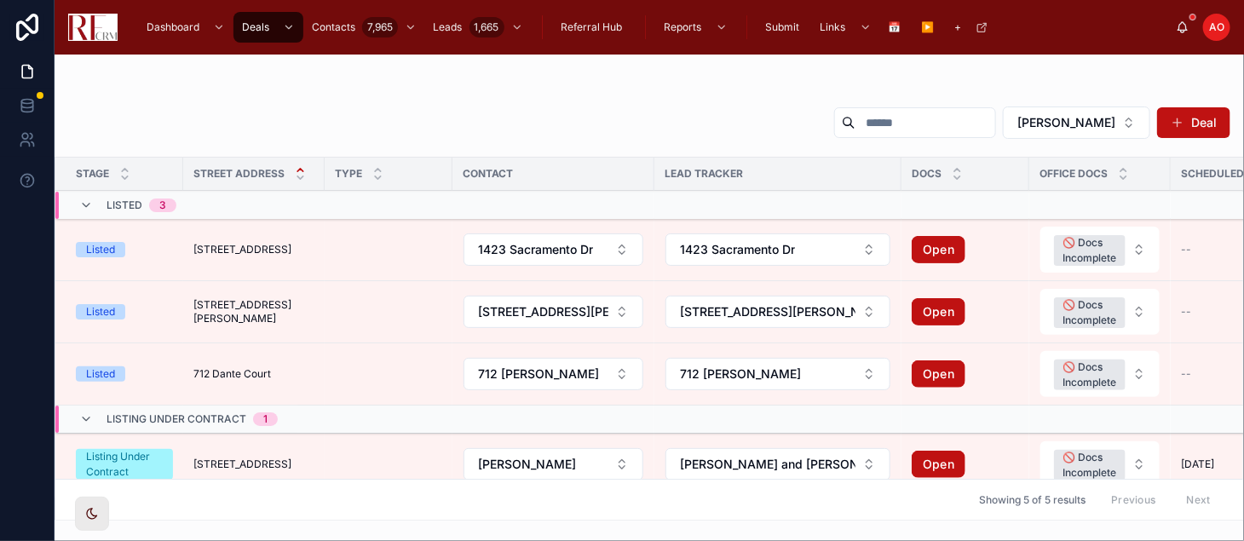
click at [295, 308] on span "[STREET_ADDRESS][PERSON_NAME]" at bounding box center [253, 311] width 121 height 27
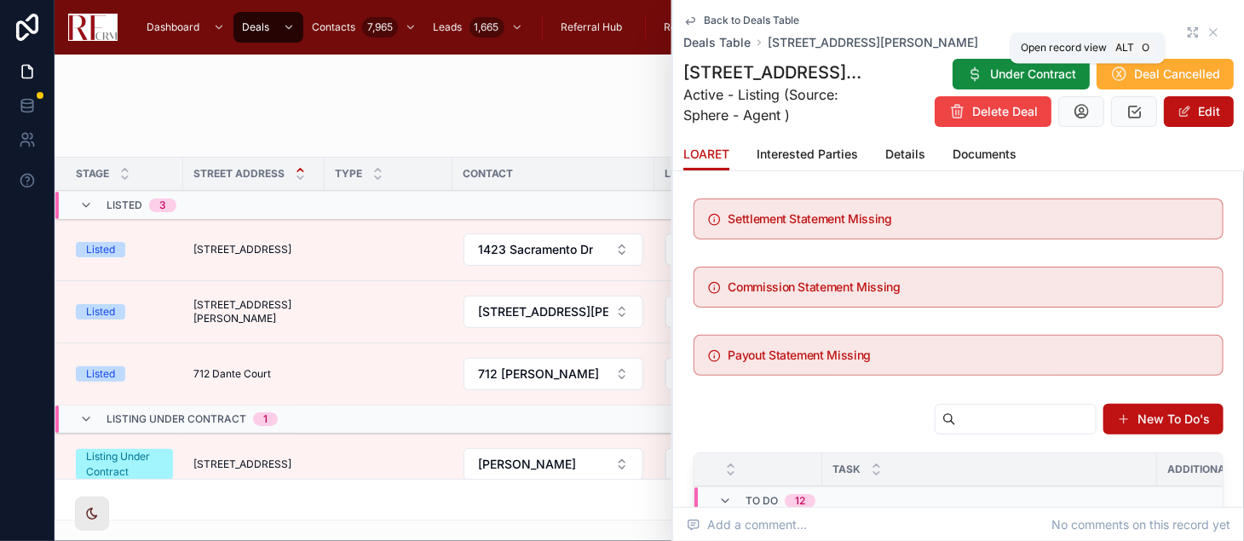
click at [1186, 29] on icon at bounding box center [1193, 33] width 14 height 14
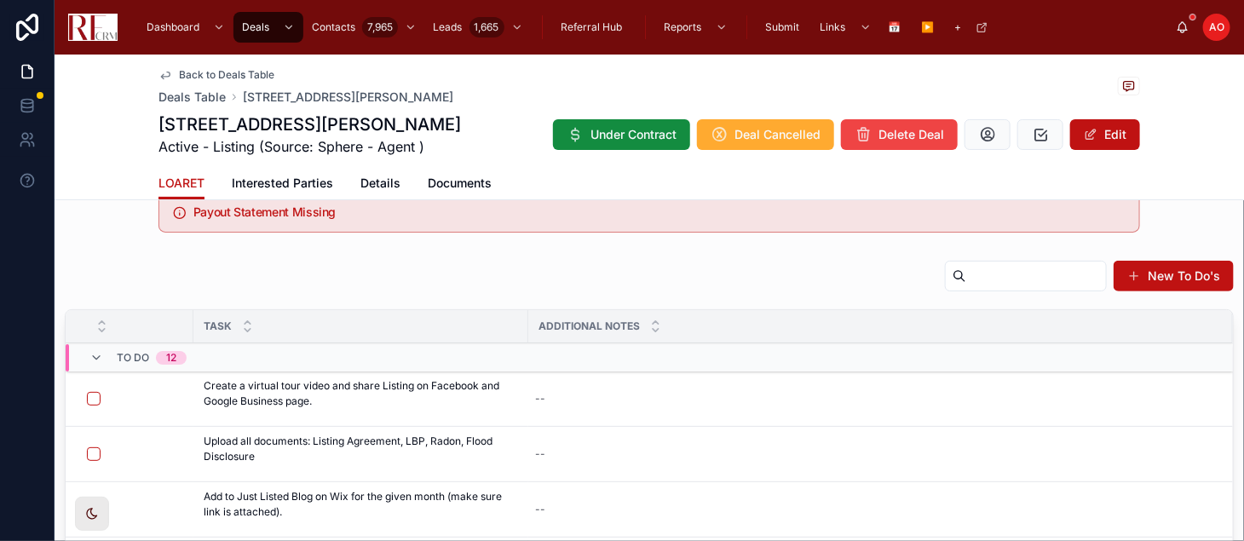
scroll to position [175, 0]
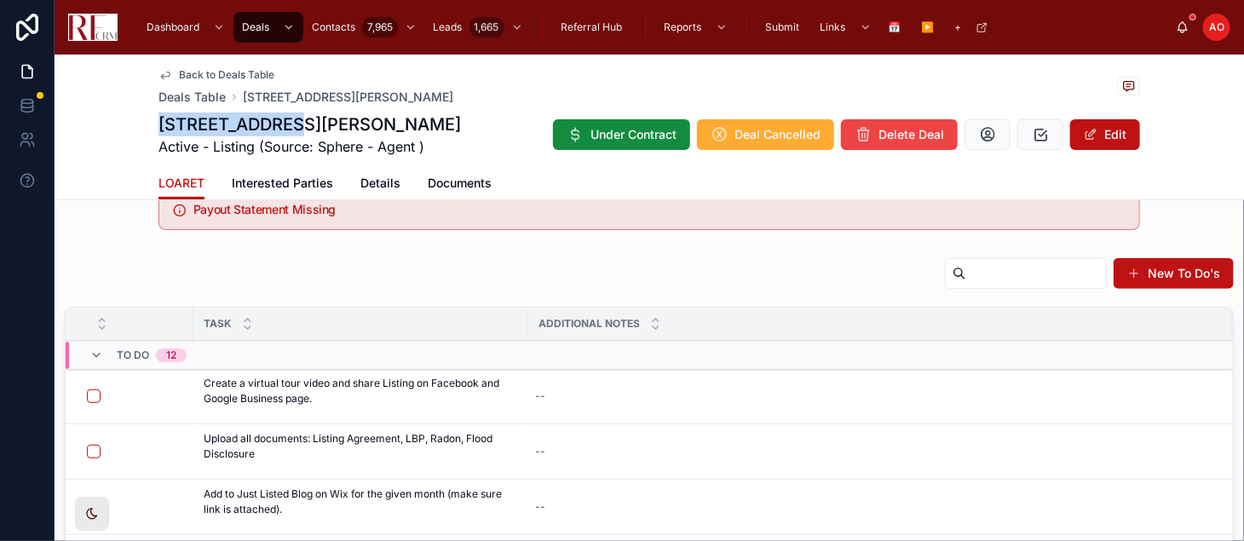
drag, startPoint x: 152, startPoint y: 121, endPoint x: 277, endPoint y: 126, distance: 125.4
click at [277, 126] on h1 "2032 Wainright Court, Palatine" at bounding box center [310, 124] width 303 height 24
copy h1 "2032 Wainright"
